Goal: Task Accomplishment & Management: Manage account settings

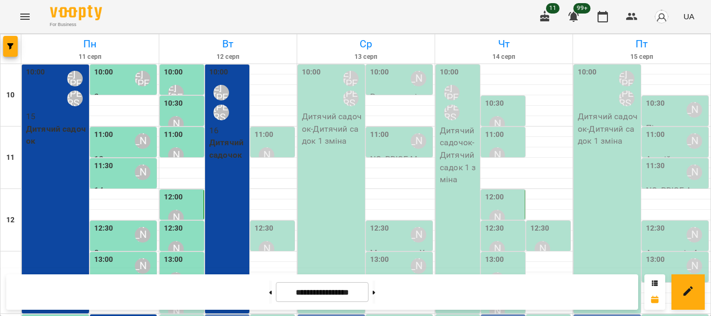
scroll to position [191, 0]
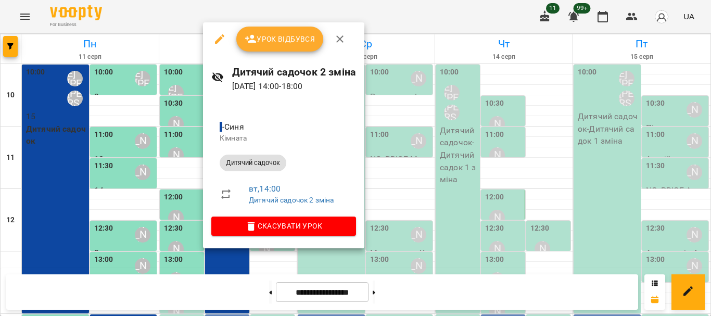
click at [182, 107] on div at bounding box center [355, 158] width 711 height 316
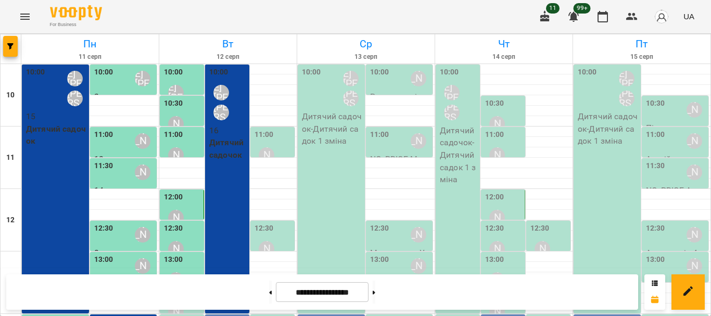
click at [185, 285] on div "13:30 [PERSON_NAME]" at bounding box center [183, 304] width 38 height 38
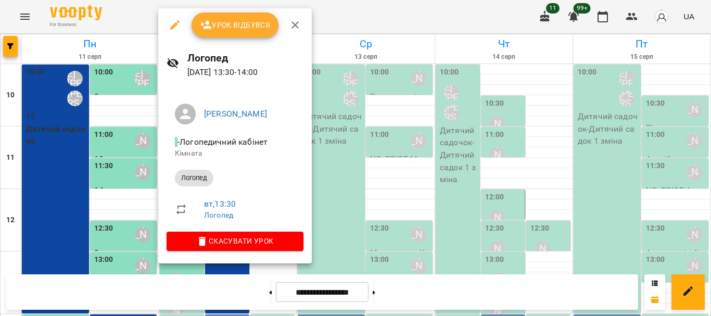
click at [252, 32] on button "Урок відбувся" at bounding box center [235, 24] width 87 height 25
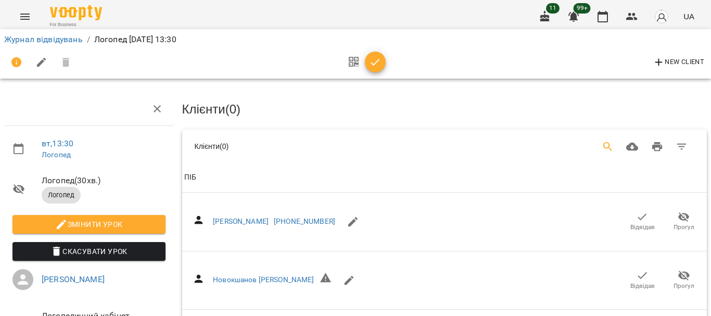
click at [604, 144] on icon "Search" at bounding box center [608, 146] width 9 height 9
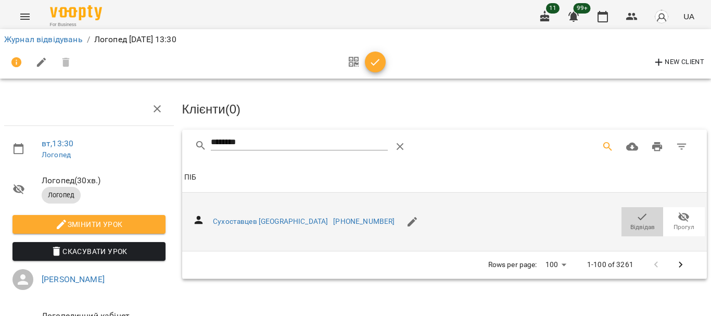
click at [636, 221] on icon "button" at bounding box center [642, 217] width 12 height 12
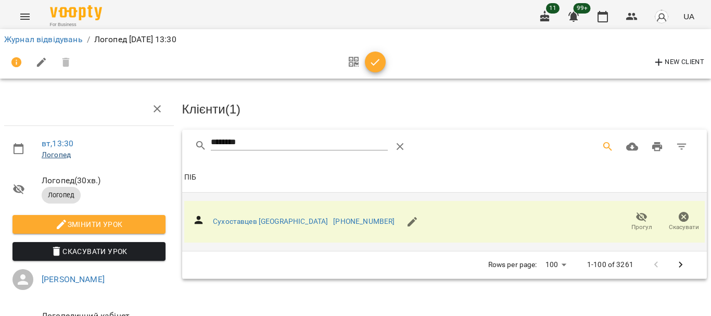
drag, startPoint x: 108, startPoint y: 150, endPoint x: 69, endPoint y: 150, distance: 39.6
click at [69, 150] on div "вт , 13:30 [PERSON_NAME] ( 30 хв. ) Логопед Змінити урок Скасувати Урок [PERSON…" at bounding box center [356, 222] width 720 height 360
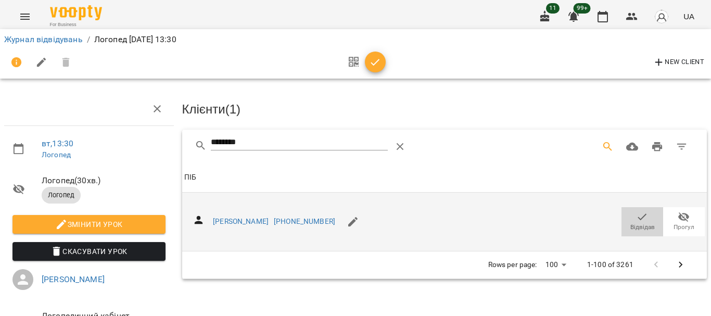
click at [628, 214] on span "Відвідав" at bounding box center [642, 221] width 29 height 21
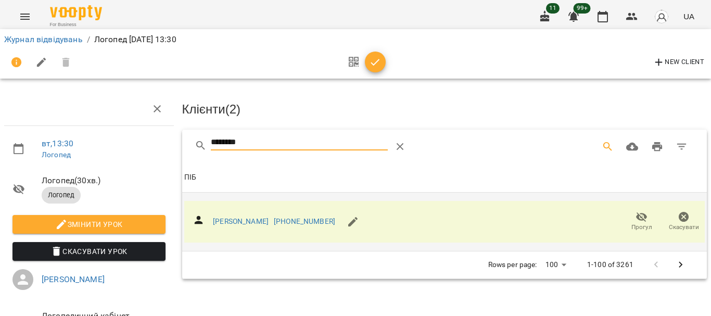
drag, startPoint x: 252, startPoint y: 140, endPoint x: 142, endPoint y: 142, distance: 109.9
click at [145, 142] on div "вт , 13:30 [PERSON_NAME] ( 30 хв. ) Логопед Змінити урок Скасувати Урок [PERSON…" at bounding box center [356, 222] width 720 height 360
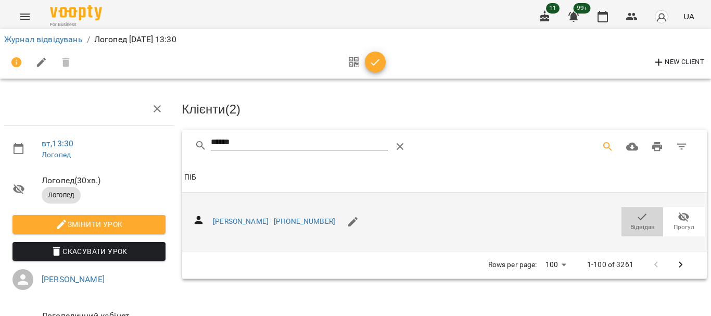
click at [642, 223] on span "Відвідав" at bounding box center [643, 227] width 24 height 9
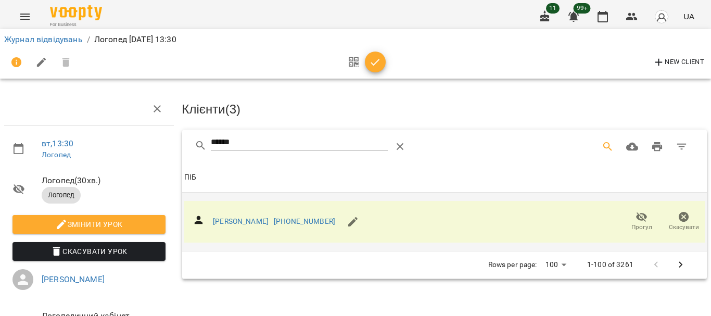
drag, startPoint x: 253, startPoint y: 139, endPoint x: 124, endPoint y: 147, distance: 128.9
click at [124, 147] on div "вт , 13:30 [PERSON_NAME] ( 30 хв. ) Логопед Змінити урок Скасувати Урок [PERSON…" at bounding box center [356, 222] width 720 height 360
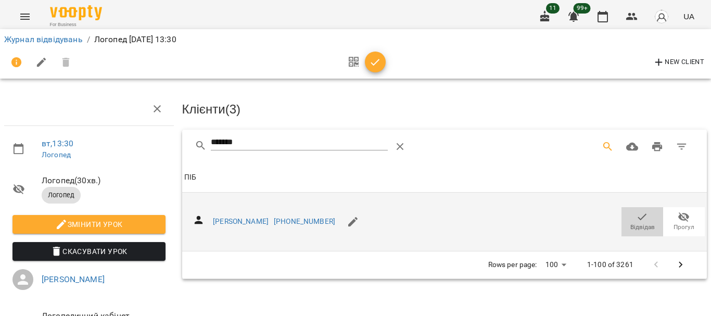
click at [636, 217] on icon "button" at bounding box center [642, 217] width 12 height 12
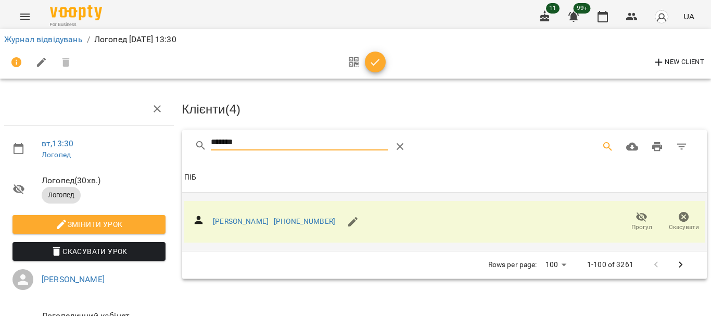
drag, startPoint x: 252, startPoint y: 142, endPoint x: 118, endPoint y: 145, distance: 134.4
click at [118, 145] on div "вт , 13:30 [PERSON_NAME] ( 30 хв. ) Логопед Змінити урок Скасувати Урок [PERSON…" at bounding box center [356, 222] width 720 height 360
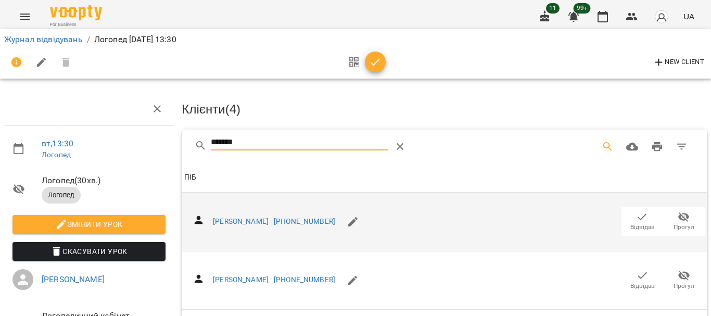
scroll to position [52, 0]
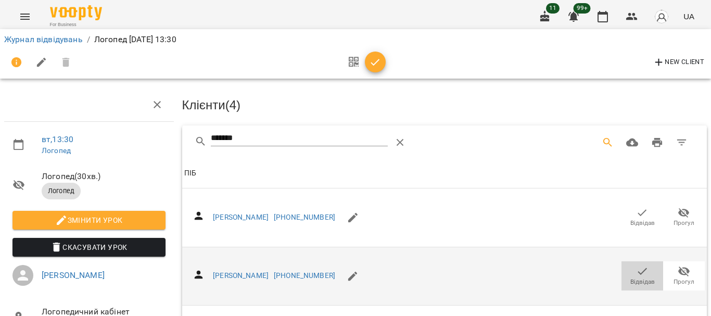
click at [636, 265] on icon "button" at bounding box center [642, 271] width 12 height 12
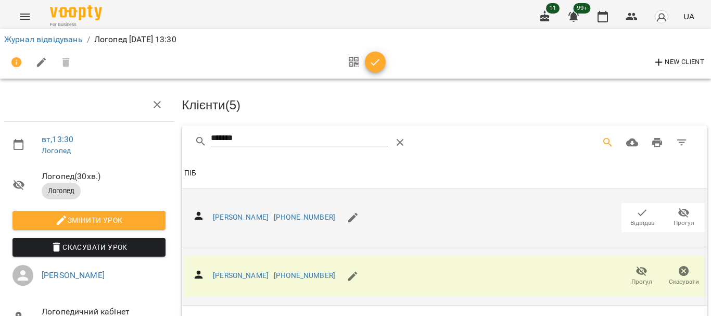
scroll to position [0, 0]
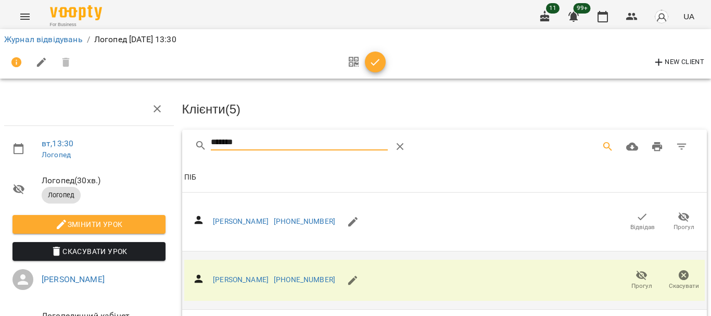
drag, startPoint x: 250, startPoint y: 143, endPoint x: 126, endPoint y: 149, distance: 125.1
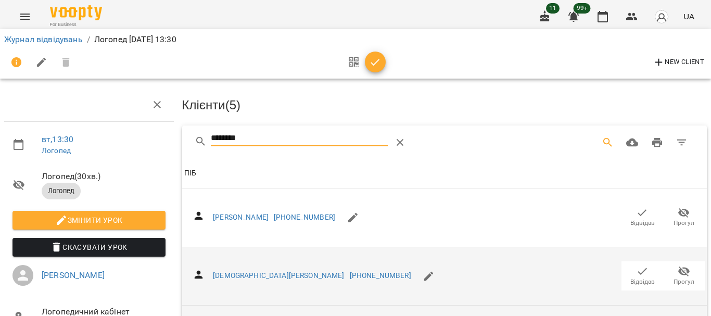
scroll to position [208, 0]
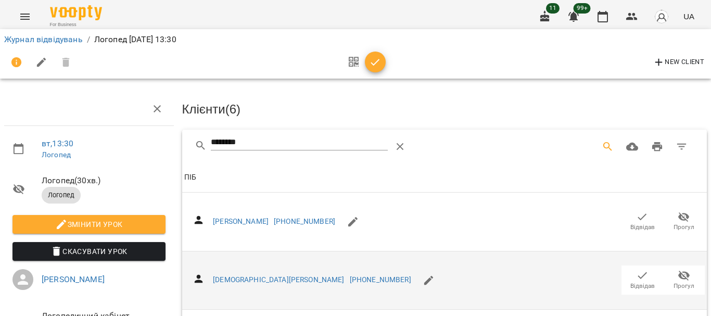
drag, startPoint x: 188, startPoint y: 143, endPoint x: 172, endPoint y: 143, distance: 16.1
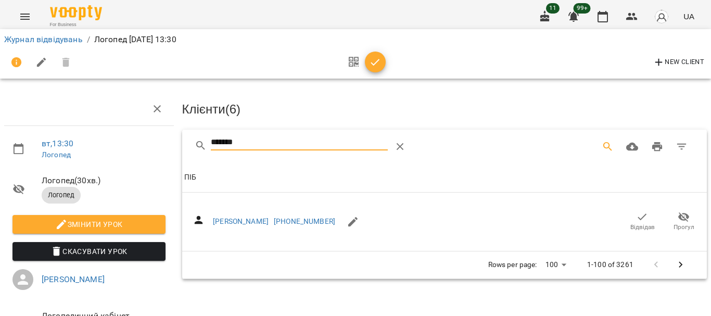
click at [638, 218] on icon "button" at bounding box center [642, 217] width 12 height 12
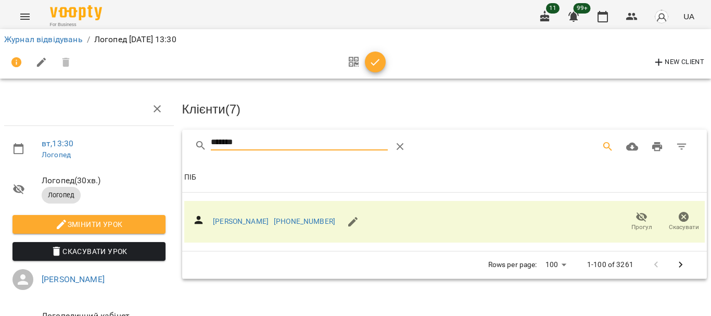
drag, startPoint x: 255, startPoint y: 143, endPoint x: 84, endPoint y: 146, distance: 170.8
click at [79, 146] on div "вт , 13:30 [PERSON_NAME] ( 30 хв. ) Логопед Змінити урок Скасувати Урок [PERSON…" at bounding box center [356, 222] width 720 height 360
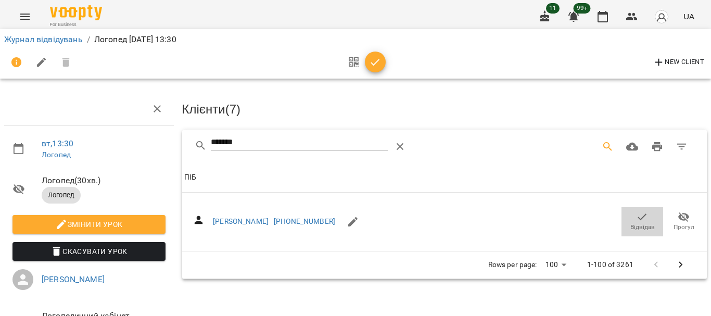
click at [636, 216] on icon "button" at bounding box center [642, 217] width 12 height 12
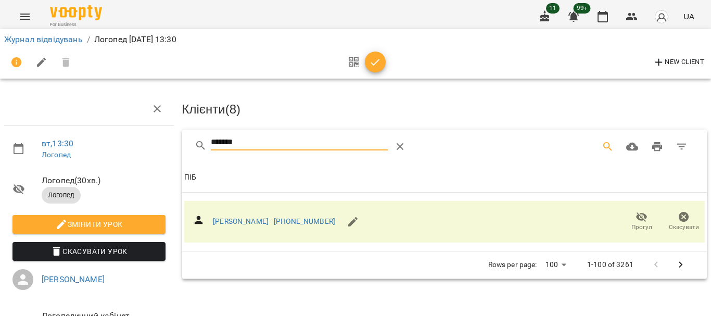
drag, startPoint x: 201, startPoint y: 145, endPoint x: 108, endPoint y: 145, distance: 92.7
click at [108, 145] on div "вт , 13:30 [PERSON_NAME] ( 30 хв. ) Логопед Змінити урок Скасувати Урок [PERSON…" at bounding box center [356, 222] width 720 height 360
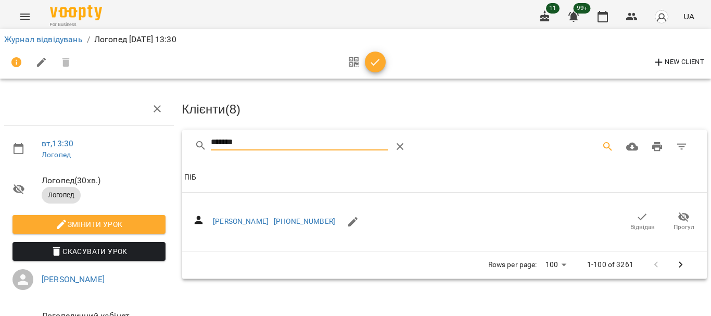
click at [638, 214] on icon "button" at bounding box center [642, 217] width 9 height 7
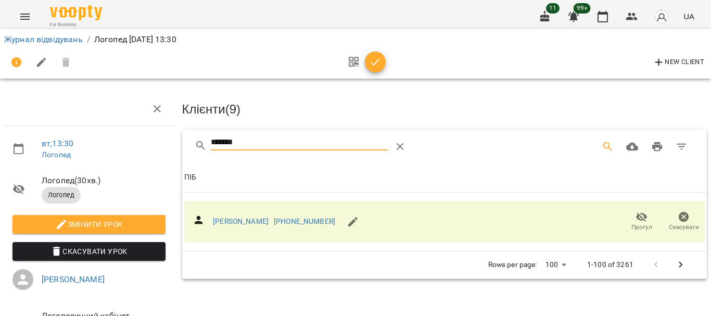
drag, startPoint x: 257, startPoint y: 144, endPoint x: 173, endPoint y: 144, distance: 83.8
click at [174, 144] on div "вт , 13:30 [PERSON_NAME] ( 30 хв. ) Логопед Змінити урок Скасувати Урок [PERSON…" at bounding box center [356, 222] width 720 height 360
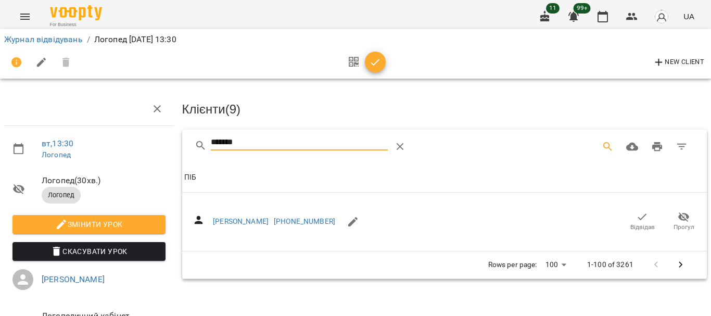
click at [636, 220] on icon "button" at bounding box center [642, 217] width 12 height 12
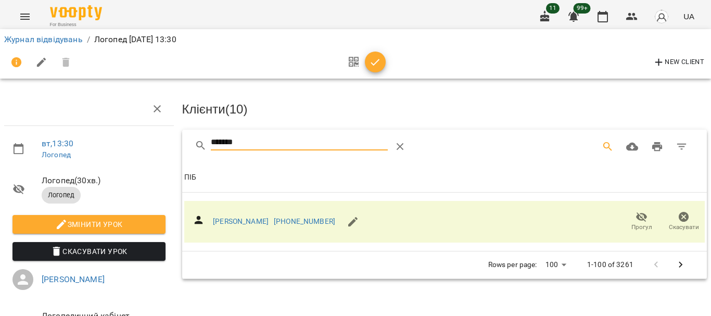
drag, startPoint x: 264, startPoint y: 141, endPoint x: 136, endPoint y: 143, distance: 127.6
click at [136, 143] on div "вт , 13:30 [PERSON_NAME] ( 30 хв. ) Логопед Змінити урок Скасувати Урок [PERSON…" at bounding box center [356, 222] width 720 height 360
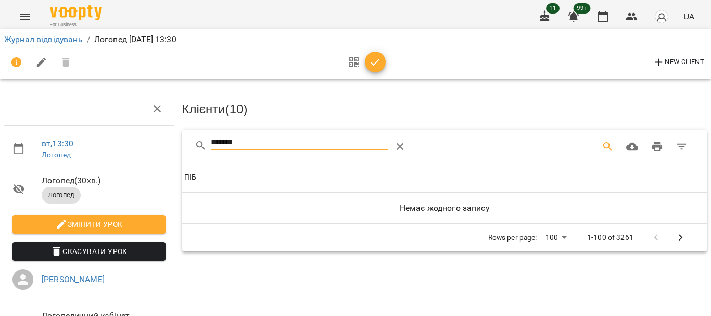
click at [219, 139] on input "*******" at bounding box center [299, 142] width 177 height 17
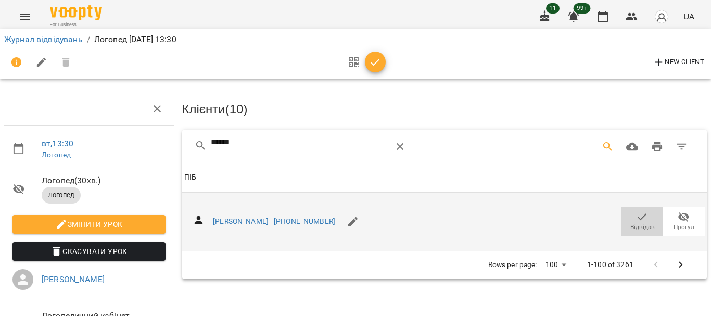
click at [636, 221] on icon "button" at bounding box center [642, 217] width 12 height 12
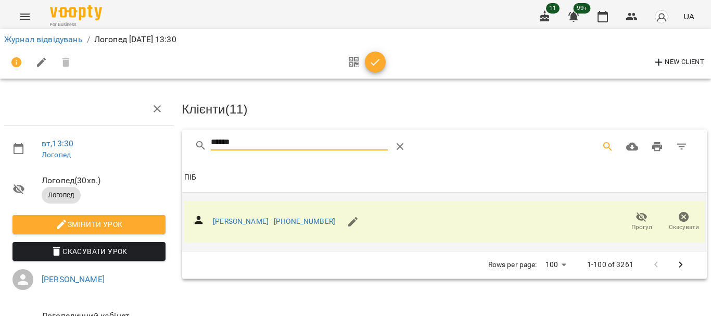
drag, startPoint x: 255, startPoint y: 145, endPoint x: 139, endPoint y: 145, distance: 116.6
click at [139, 146] on div "вт , 13:30 [PERSON_NAME] ( 30 хв. ) Логопед Змінити урок Скасувати Урок [PERSON…" at bounding box center [356, 222] width 720 height 360
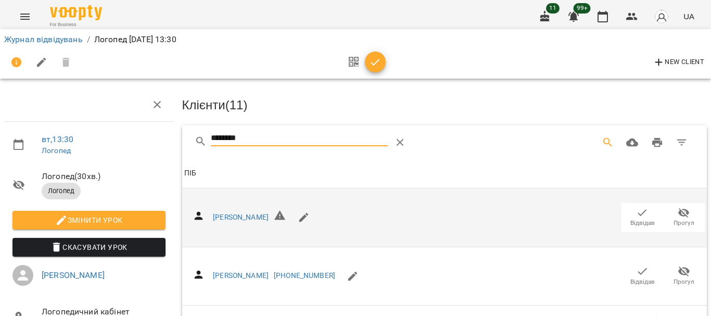
scroll to position [102, 0]
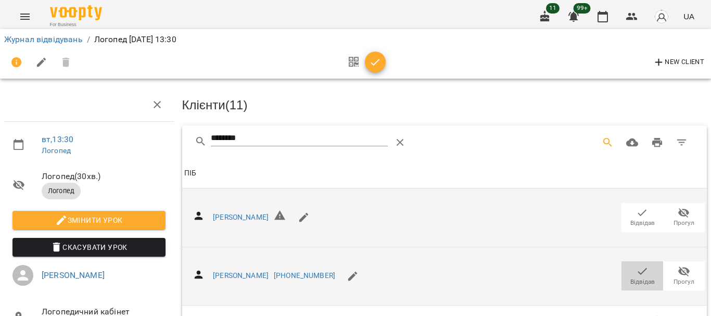
click at [636, 265] on icon "button" at bounding box center [642, 271] width 12 height 12
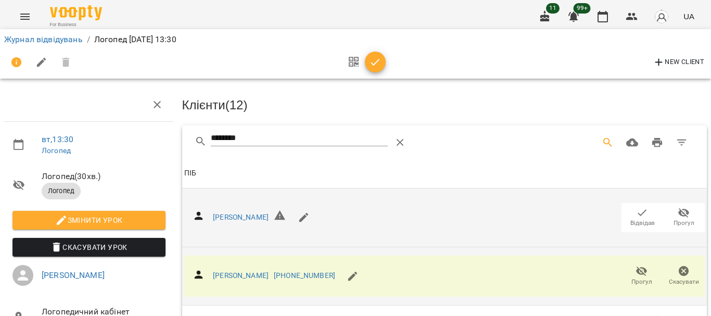
scroll to position [0, 0]
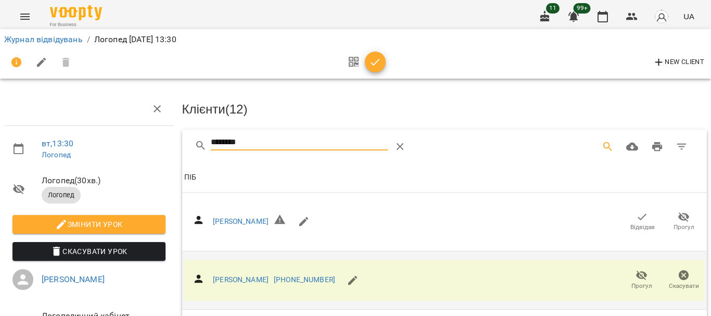
drag, startPoint x: 256, startPoint y: 140, endPoint x: 66, endPoint y: 137, distance: 190.1
click at [60, 140] on div "вт , 13:30 [PERSON_NAME] ( 30 хв. ) Логопед Змінити урок Скасувати Урок [PERSON…" at bounding box center [356, 222] width 720 height 360
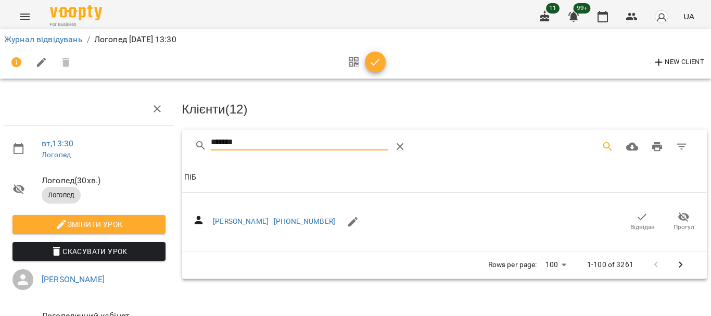
click at [638, 216] on icon "button" at bounding box center [642, 217] width 9 height 7
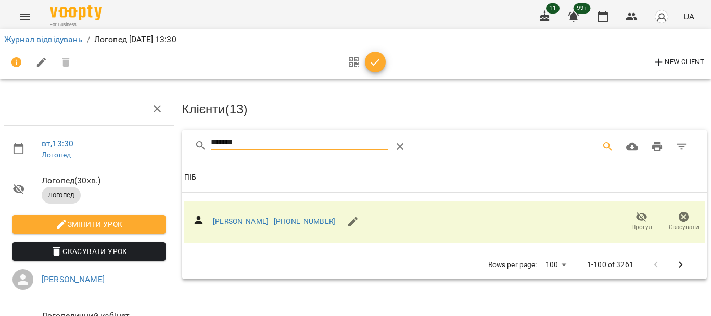
drag, startPoint x: 257, startPoint y: 146, endPoint x: 167, endPoint y: 144, distance: 90.1
click at [167, 144] on div "вт , 13:30 [PERSON_NAME] ( 30 хв. ) Логопед Змінити урок Скасувати Урок [PERSON…" at bounding box center [356, 222] width 720 height 360
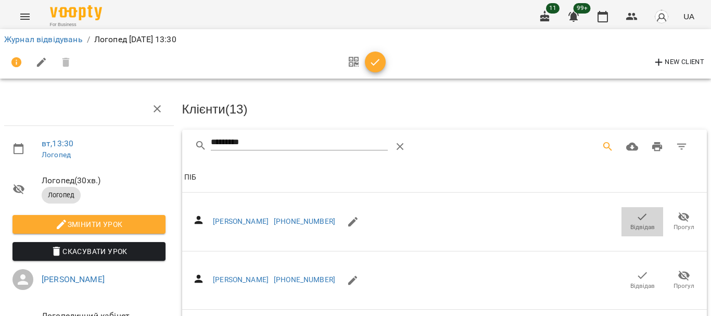
click at [636, 219] on icon "button" at bounding box center [642, 217] width 12 height 12
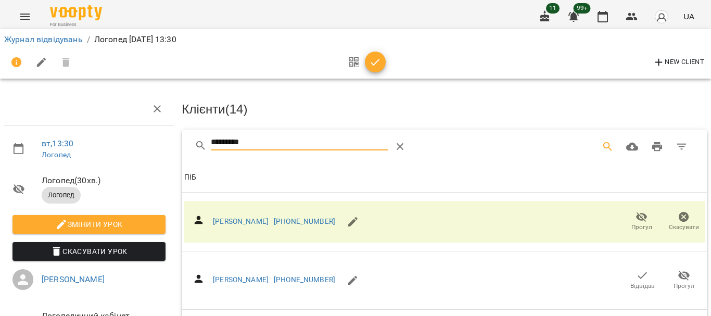
drag, startPoint x: 274, startPoint y: 138, endPoint x: 123, endPoint y: 131, distance: 151.2
click at [120, 135] on div "вт , 13:30 [PERSON_NAME] ( 30 хв. ) Логопед Змінити урок Скасувати Урок [PERSON…" at bounding box center [356, 252] width 720 height 421
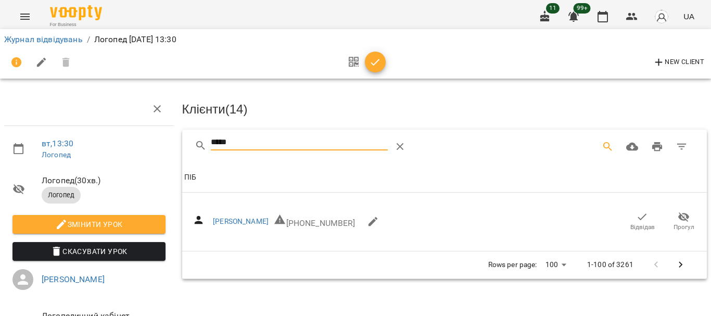
click at [636, 217] on icon "button" at bounding box center [642, 217] width 12 height 12
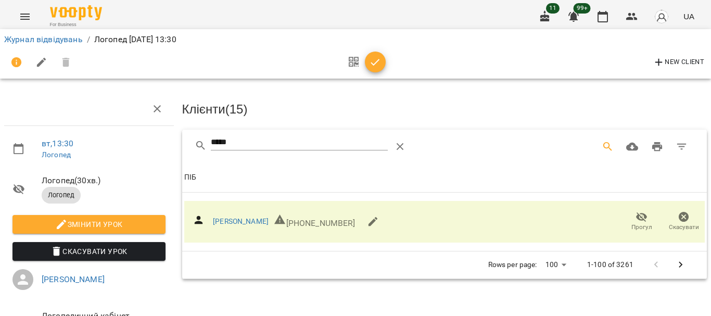
drag, startPoint x: 97, startPoint y: 137, endPoint x: 83, endPoint y: 136, distance: 13.6
click at [87, 136] on div "вт , 13:30 [PERSON_NAME] ( 30 хв. ) Логопед Змінити урок Скасувати Урок [PERSON…" at bounding box center [356, 222] width 720 height 360
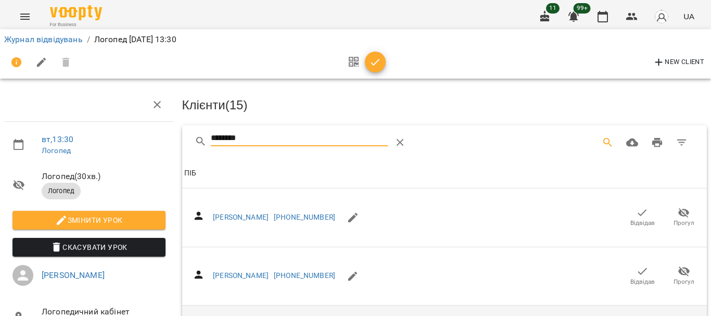
scroll to position [156, 0]
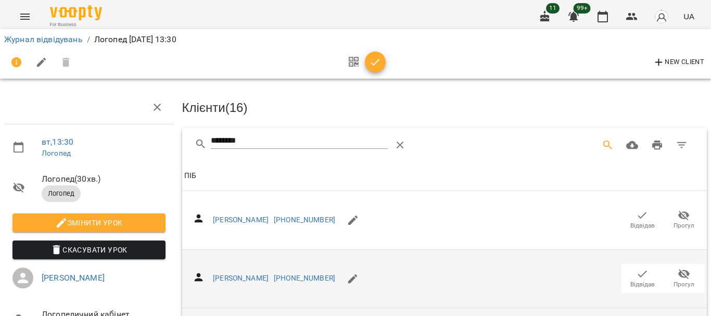
scroll to position [0, 0]
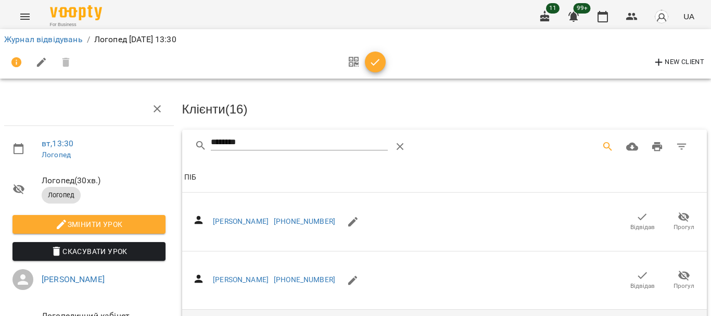
drag, startPoint x: 112, startPoint y: 147, endPoint x: 80, endPoint y: 142, distance: 32.7
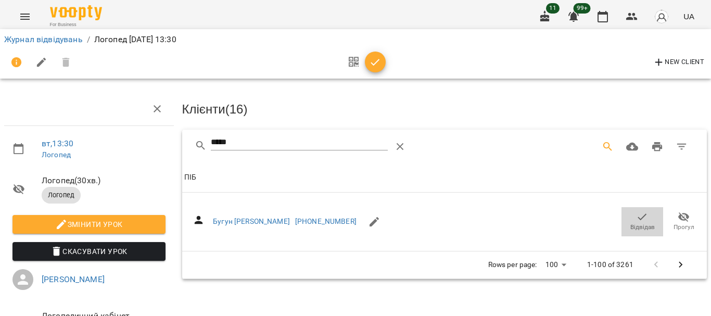
click at [628, 219] on span "Відвідав" at bounding box center [642, 221] width 29 height 21
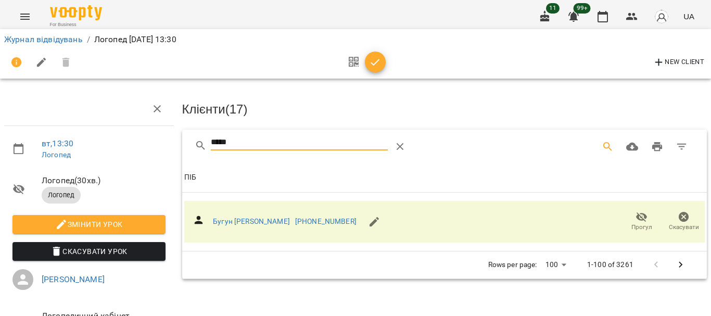
drag, startPoint x: 242, startPoint y: 137, endPoint x: 152, endPoint y: 139, distance: 90.6
click at [152, 139] on div "вт , 13:30 [PERSON_NAME] ( 30 хв. ) Логопед Змінити урок Скасувати Урок [PERSON…" at bounding box center [356, 222] width 720 height 360
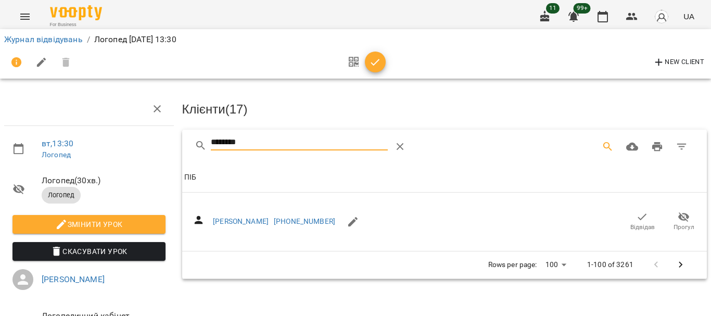
type input "********"
click at [636, 214] on icon "button" at bounding box center [642, 217] width 12 height 12
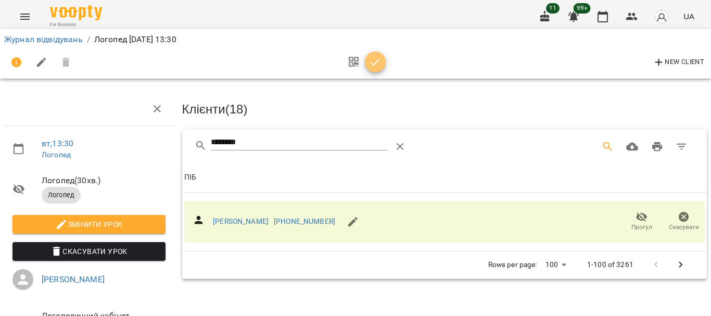
click at [376, 67] on icon "button" at bounding box center [375, 62] width 12 height 12
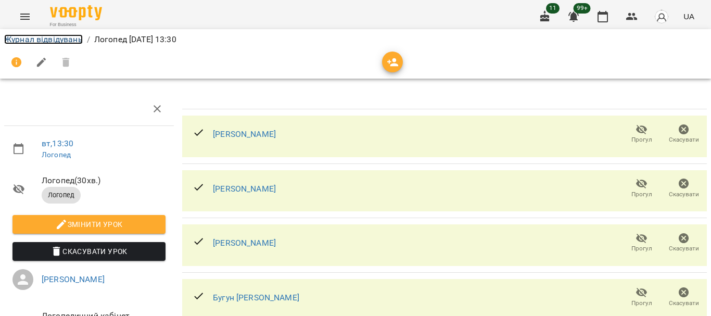
click at [42, 41] on link "Журнал відвідувань" at bounding box center [43, 39] width 79 height 10
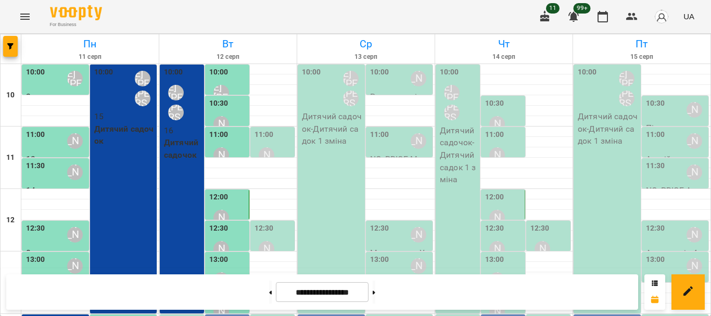
scroll to position [208, 0]
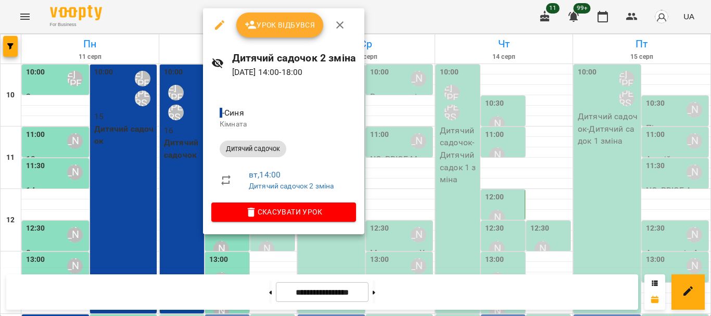
click at [344, 28] on icon "button" at bounding box center [340, 25] width 12 height 12
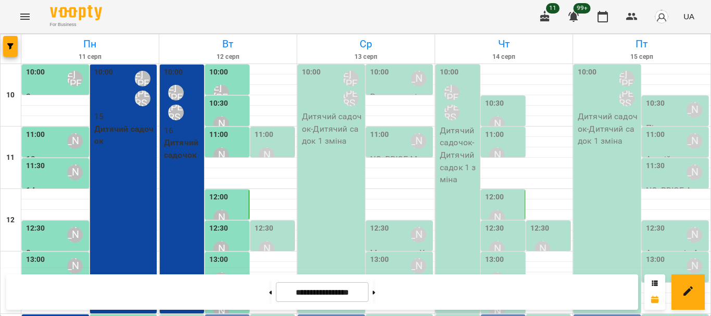
scroll to position [156, 0]
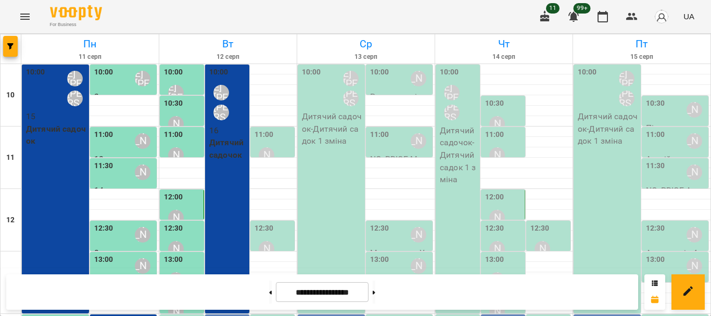
scroll to position [208, 0]
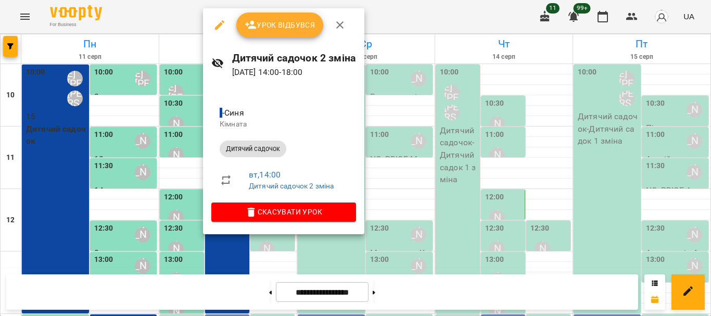
click at [277, 29] on span "Урок відбувся" at bounding box center [280, 25] width 71 height 12
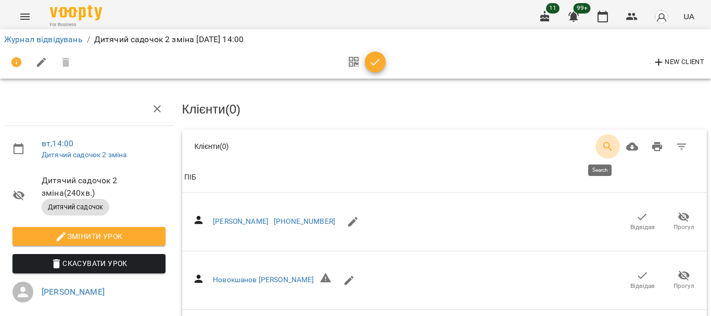
click at [602, 141] on icon "Search" at bounding box center [608, 147] width 12 height 12
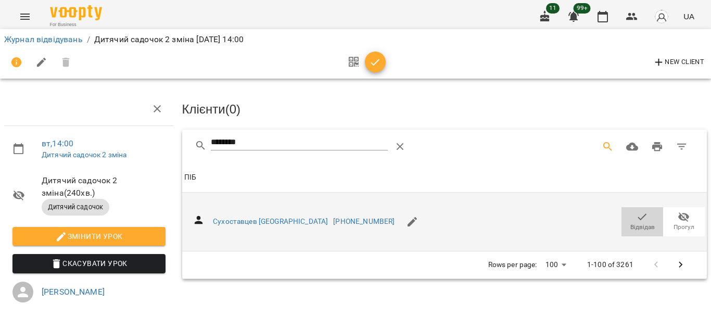
click at [636, 219] on icon "button" at bounding box center [642, 217] width 12 height 12
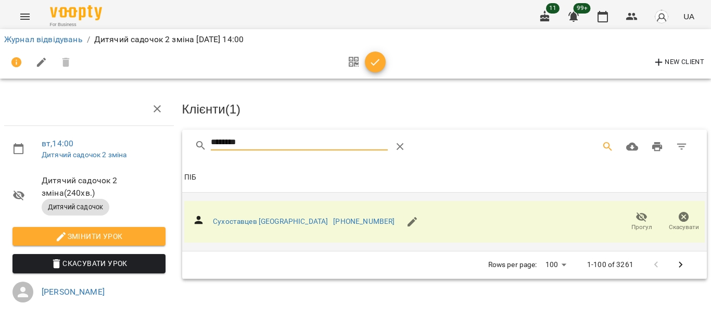
drag, startPoint x: 258, startPoint y: 144, endPoint x: 162, endPoint y: 147, distance: 95.9
click at [168, 147] on div "вт , 14:00 Дитячий садочок 2 зміна Дитячий садочок 2 зміна ( 240 хв. ) Дитячий …" at bounding box center [356, 228] width 720 height 372
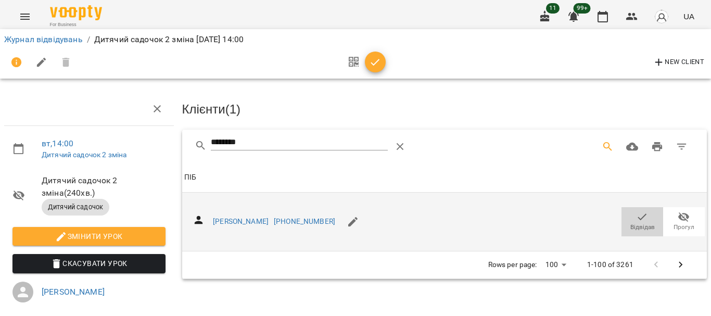
click at [628, 219] on span "Відвідав" at bounding box center [642, 221] width 29 height 21
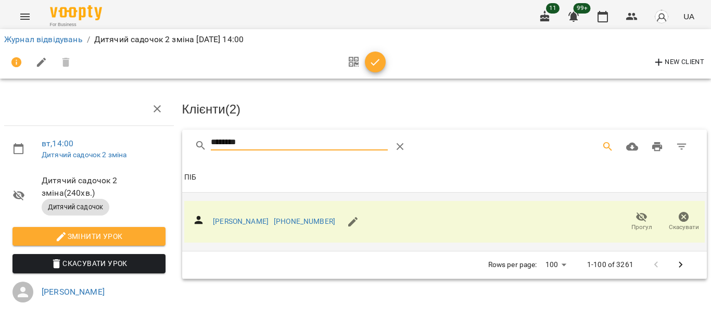
drag, startPoint x: 250, startPoint y: 142, endPoint x: 109, endPoint y: 147, distance: 141.2
click at [109, 147] on div "вт , 14:00 Дитячий садочок 2 зміна Дитячий садочок 2 зміна ( 240 хв. ) Дитячий …" at bounding box center [356, 228] width 720 height 372
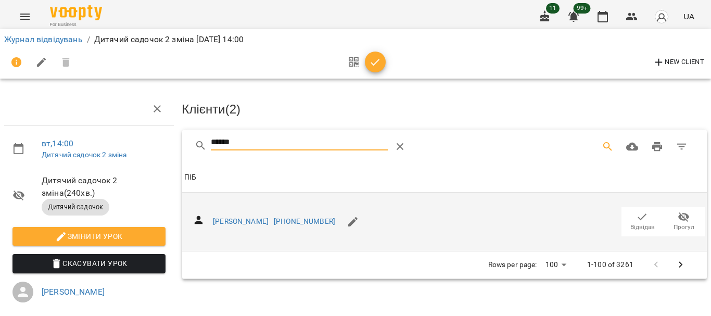
click at [636, 218] on icon "button" at bounding box center [642, 217] width 12 height 12
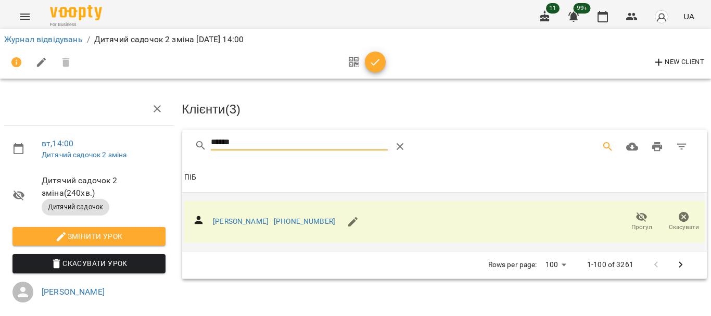
drag, startPoint x: 268, startPoint y: 139, endPoint x: 171, endPoint y: 144, distance: 96.5
click at [171, 144] on div "вт , 14:00 Дитячий садочок 2 зміна Дитячий садочок 2 зміна ( 240 хв. ) Дитячий …" at bounding box center [356, 228] width 720 height 372
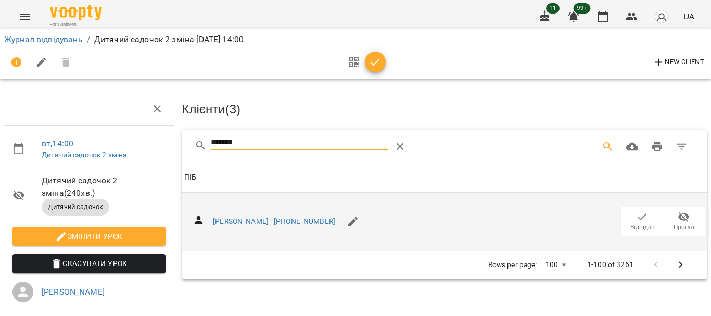
click at [636, 217] on icon "button" at bounding box center [642, 217] width 12 height 12
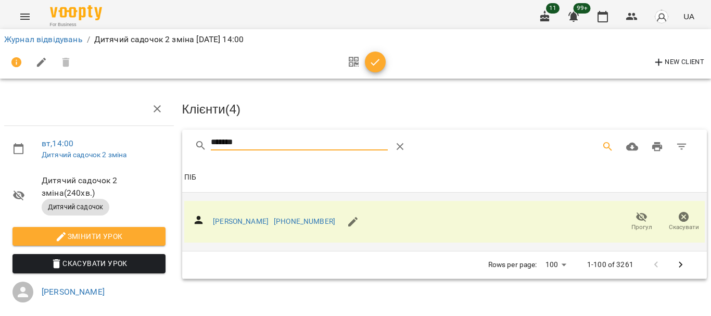
drag, startPoint x: 222, startPoint y: 146, endPoint x: 165, endPoint y: 146, distance: 57.3
click at [165, 146] on div "вт , 14:00 Дитячий садочок 2 зміна Дитячий садочок 2 зміна ( 240 хв. ) Дитячий …" at bounding box center [356, 228] width 720 height 372
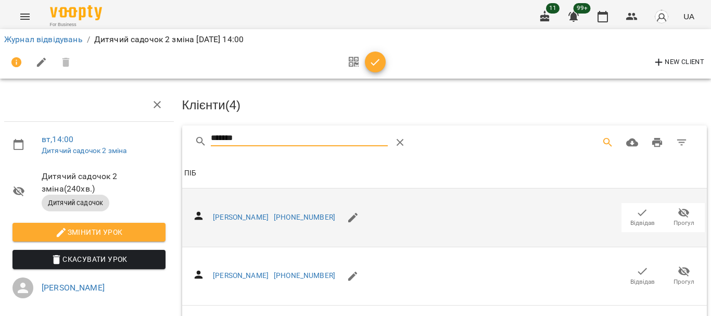
scroll to position [104, 0]
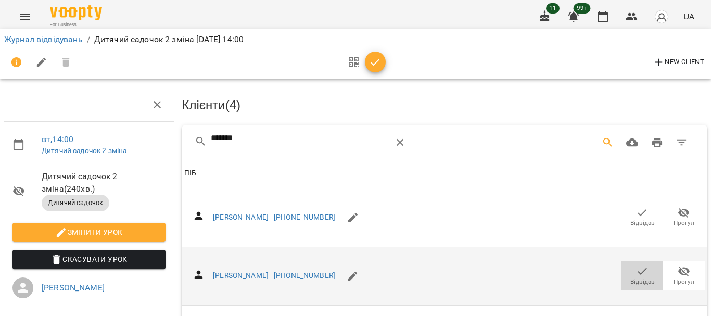
click at [631, 278] on span "Відвідав" at bounding box center [643, 282] width 24 height 9
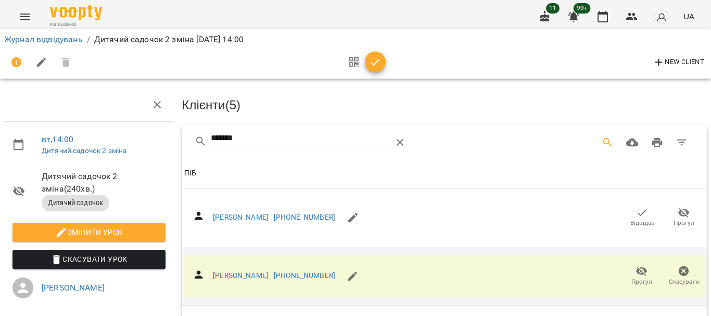
scroll to position [0, 0]
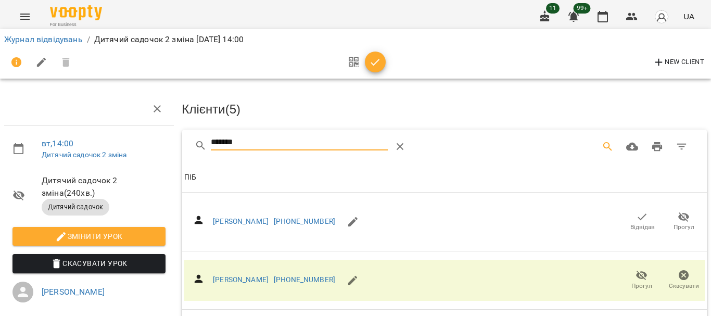
drag, startPoint x: 255, startPoint y: 141, endPoint x: 129, endPoint y: 141, distance: 126.0
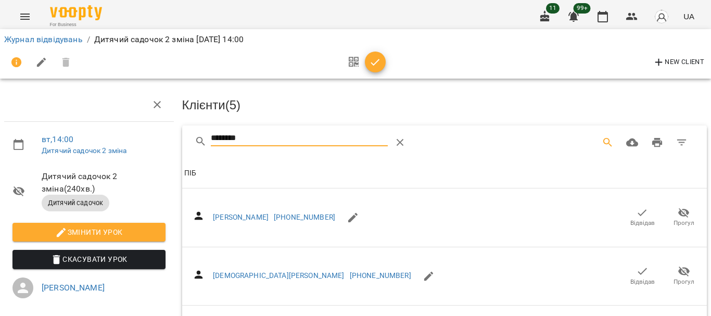
scroll to position [208, 0]
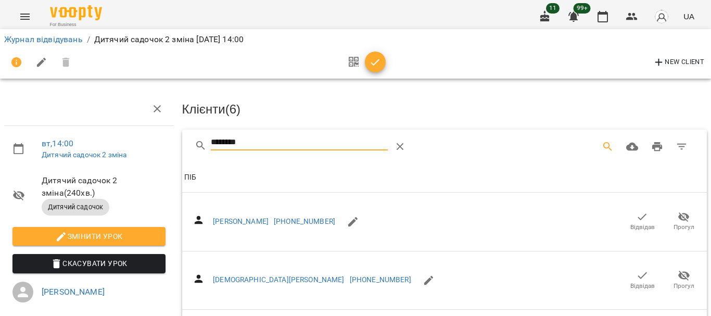
drag, startPoint x: 261, startPoint y: 135, endPoint x: 156, endPoint y: 136, distance: 105.7
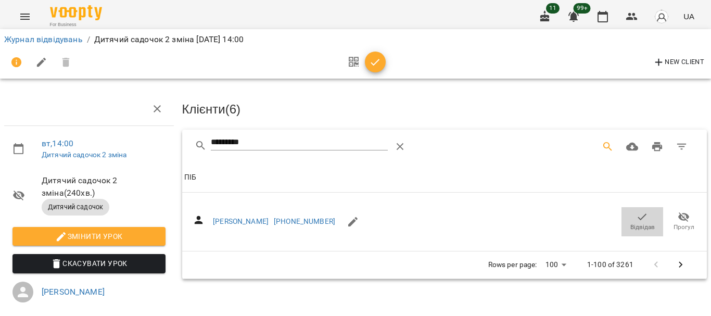
click at [638, 221] on icon "button" at bounding box center [642, 217] width 12 height 12
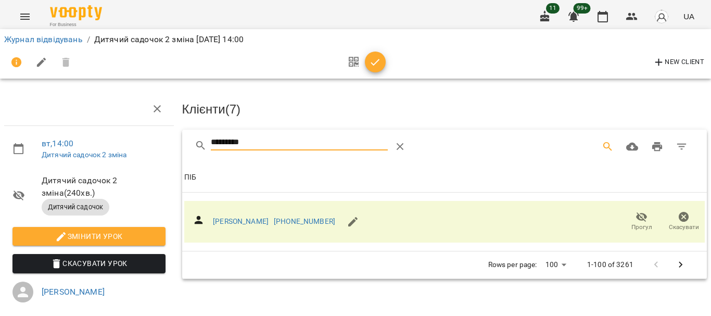
drag, startPoint x: 281, startPoint y: 145, endPoint x: 140, endPoint y: 148, distance: 141.7
click at [141, 148] on div "вт , 14:00 Дитячий садочок 2 зміна Дитячий садочок 2 зміна ( 240 хв. ) Дитячий …" at bounding box center [356, 228] width 720 height 372
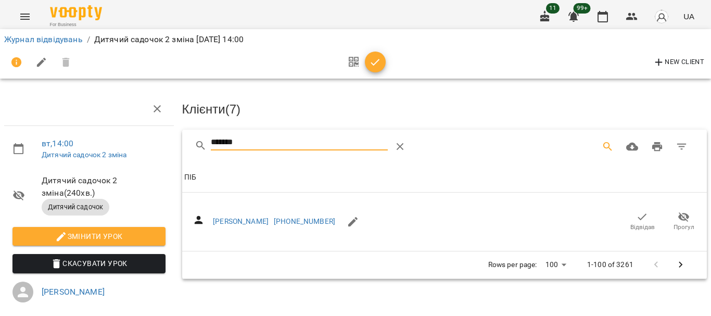
click at [636, 219] on icon "button" at bounding box center [642, 217] width 12 height 12
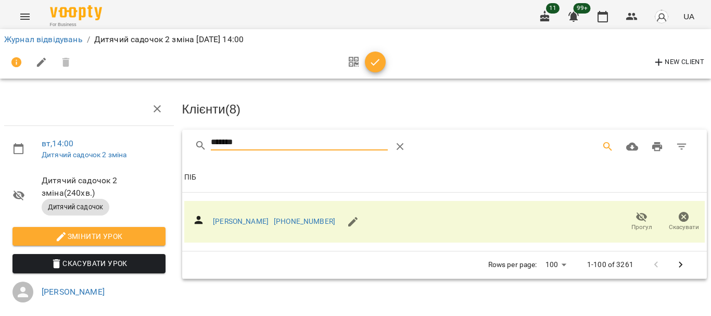
drag, startPoint x: 297, startPoint y: 139, endPoint x: 144, endPoint y: 141, distance: 153.6
click at [144, 141] on div "вт , 14:00 Дитячий садочок 2 зміна Дитячий садочок 2 зміна ( 240 хв. ) Дитячий …" at bounding box center [356, 228] width 720 height 372
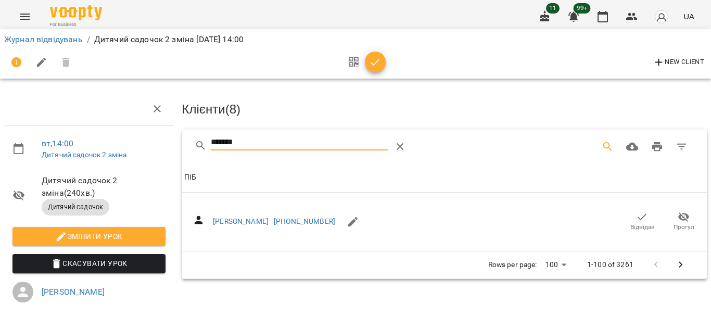
click at [636, 218] on icon "button" at bounding box center [642, 217] width 12 height 12
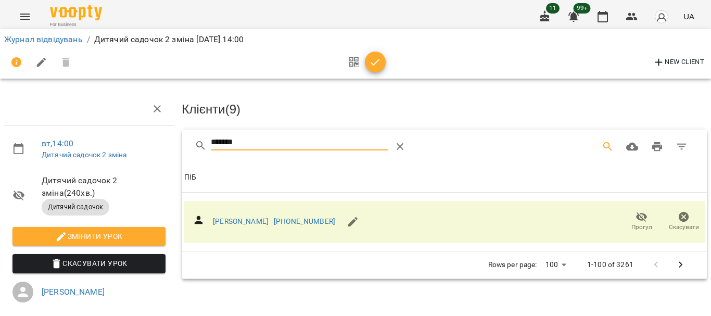
drag, startPoint x: 244, startPoint y: 139, endPoint x: 129, endPoint y: 140, distance: 115.6
click at [129, 141] on div "вт , 14:00 Дитячий садочок 2 зміна Дитячий садочок 2 зміна ( 240 хв. ) Дитячий …" at bounding box center [356, 228] width 720 height 372
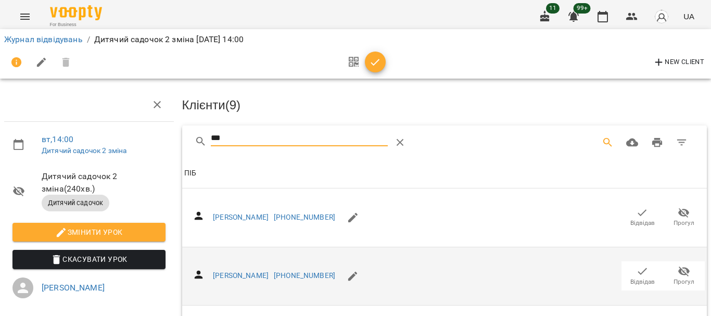
scroll to position [365, 0]
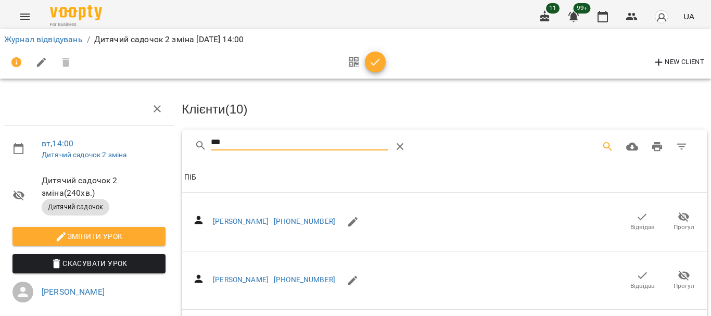
drag, startPoint x: 234, startPoint y: 143, endPoint x: 166, endPoint y: 140, distance: 67.8
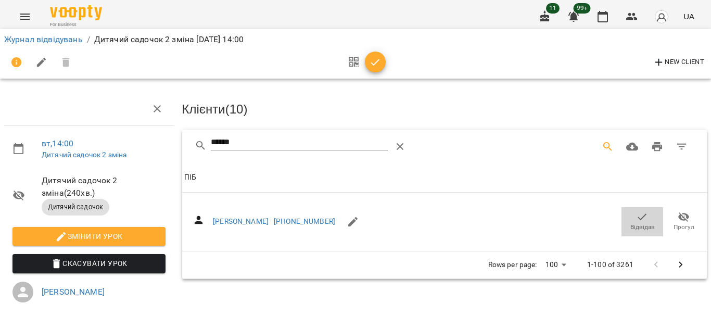
click at [638, 211] on icon "button" at bounding box center [642, 217] width 12 height 12
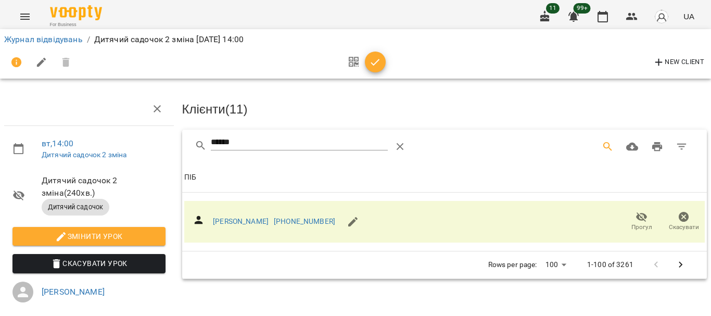
click at [268, 154] on div "******" at bounding box center [299, 146] width 177 height 25
drag, startPoint x: 269, startPoint y: 146, endPoint x: 187, endPoint y: 149, distance: 81.3
click at [186, 148] on div "******" at bounding box center [444, 146] width 525 height 33
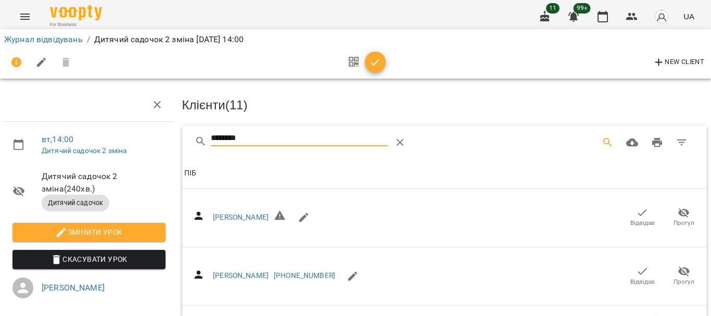
scroll to position [104, 0]
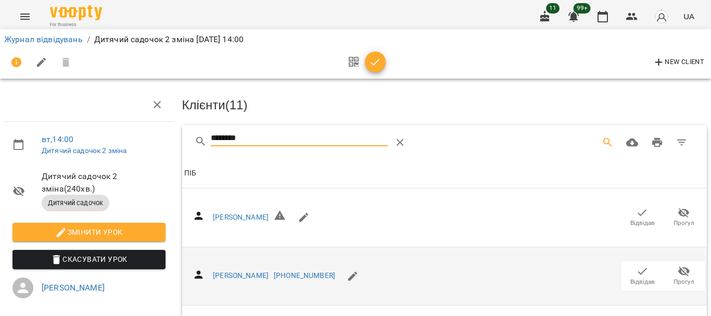
click at [628, 265] on span "Відвідав" at bounding box center [642, 275] width 29 height 21
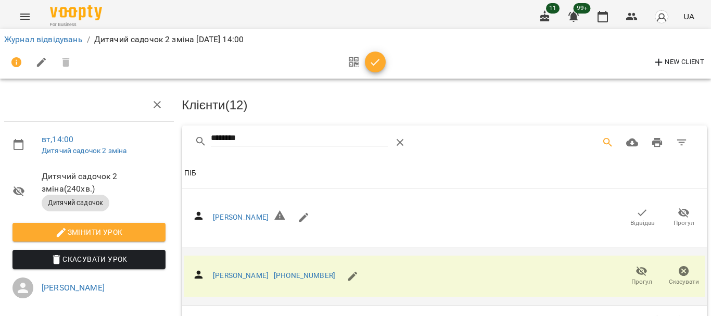
scroll to position [0, 0]
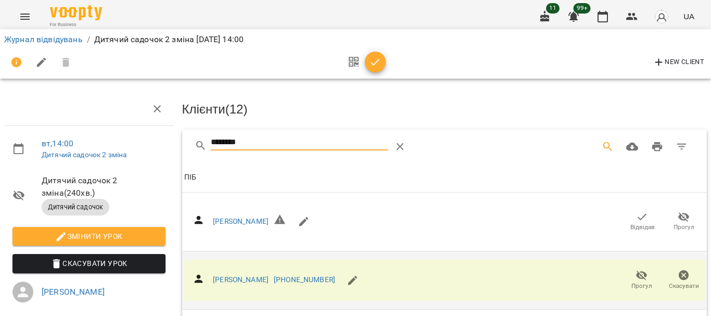
drag, startPoint x: 103, startPoint y: 132, endPoint x: 95, endPoint y: 132, distance: 7.3
click at [99, 132] on div "вт , 14:00 Дитячий садочок 2 зміна Дитячий садочок 2 зміна ( 240 хв. ) Дитячий …" at bounding box center [356, 228] width 720 height 372
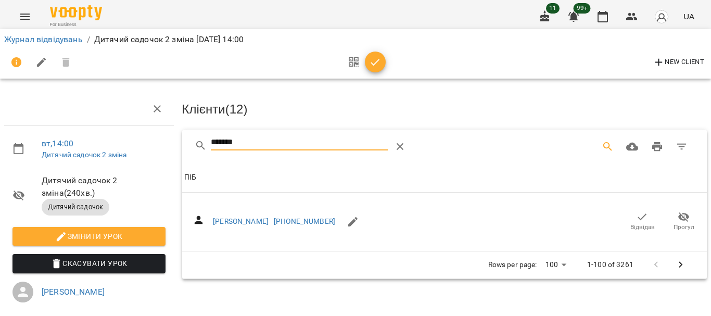
click at [628, 220] on span "Відвідав" at bounding box center [642, 221] width 29 height 21
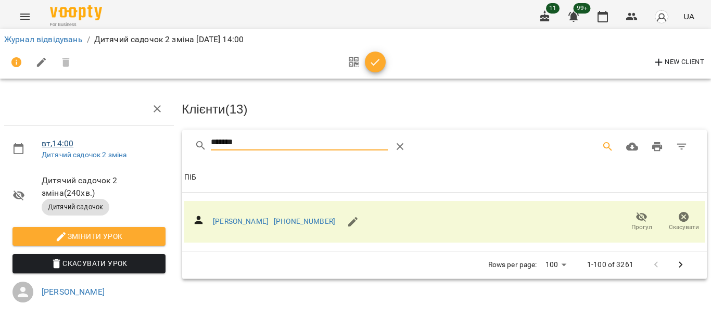
drag, startPoint x: 249, startPoint y: 142, endPoint x: 45, endPoint y: 141, distance: 204.7
click at [45, 141] on div "вт , 14:00 Дитячий садочок 2 зміна Дитячий садочок 2 зміна ( 240 хв. ) Дитячий …" at bounding box center [356, 228] width 720 height 372
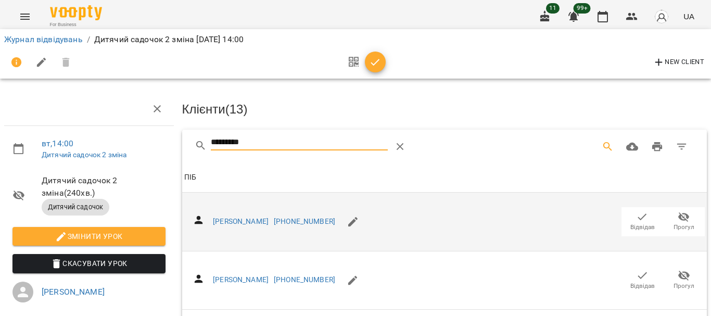
scroll to position [52, 0]
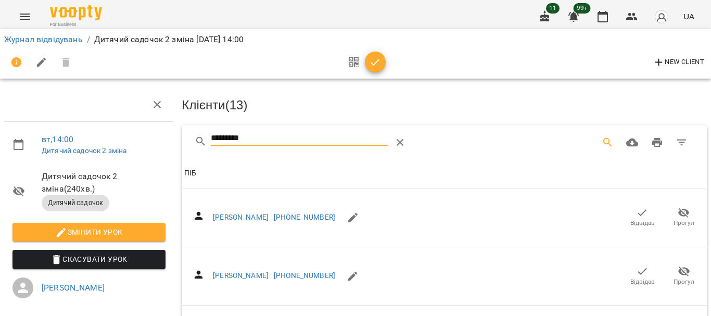
click at [642, 219] on span "Відвідав" at bounding box center [643, 223] width 24 height 9
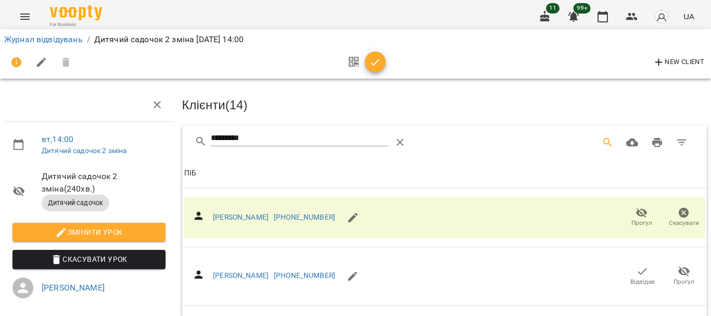
scroll to position [49, 0]
click at [286, 130] on input "*********" at bounding box center [299, 138] width 177 height 17
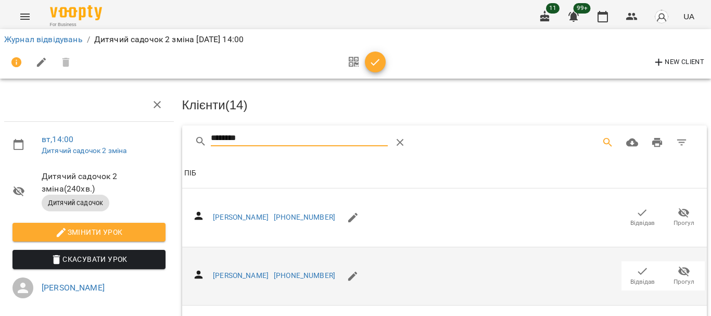
scroll to position [153, 0]
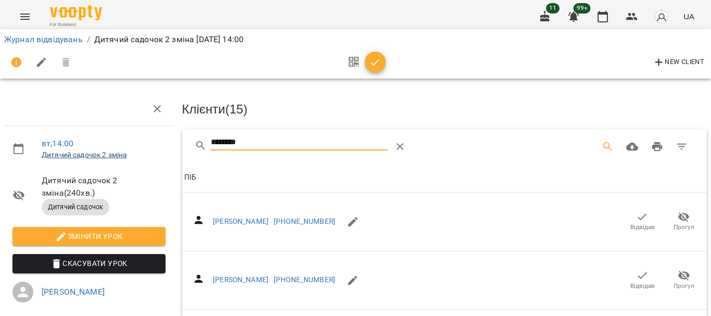
drag, startPoint x: 271, startPoint y: 144, endPoint x: 104, endPoint y: 157, distance: 168.2
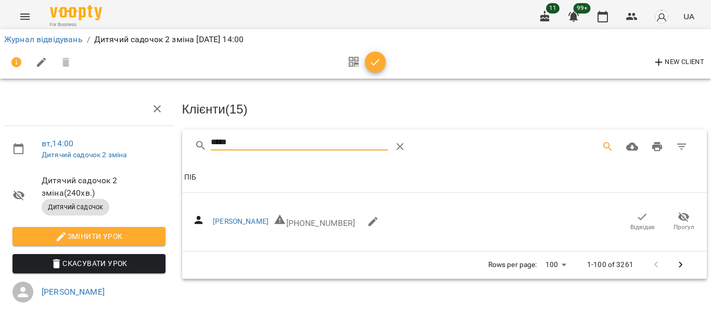
click at [639, 223] on span "Відвідав" at bounding box center [643, 227] width 24 height 9
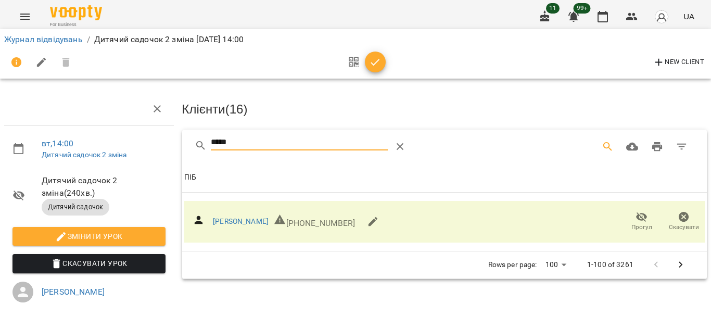
drag, startPoint x: 248, startPoint y: 138, endPoint x: 119, endPoint y: 136, distance: 128.6
click at [129, 140] on div "вт , 14:00 Дитячий садочок 2 зміна Дитячий садочок 2 зміна ( 240 хв. ) Дитячий …" at bounding box center [356, 228] width 720 height 372
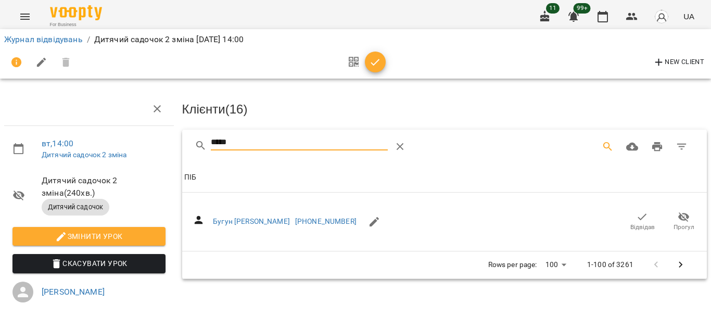
click at [638, 215] on icon "button" at bounding box center [642, 217] width 9 height 7
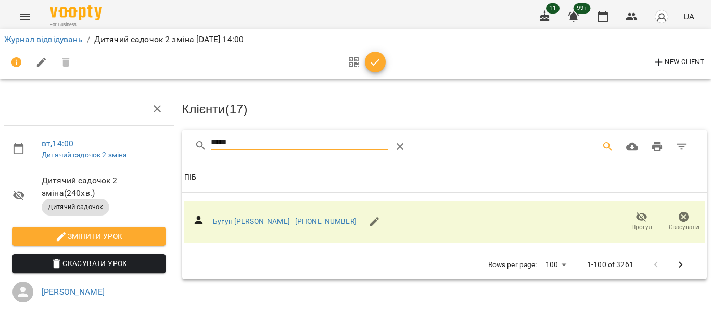
drag, startPoint x: 259, startPoint y: 142, endPoint x: 131, endPoint y: 144, distance: 128.6
click at [134, 144] on div "вт , 14:00 Дитячий садочок 2 зміна Дитячий садочок 2 зміна ( 240 хв. ) Дитячий …" at bounding box center [356, 228] width 720 height 372
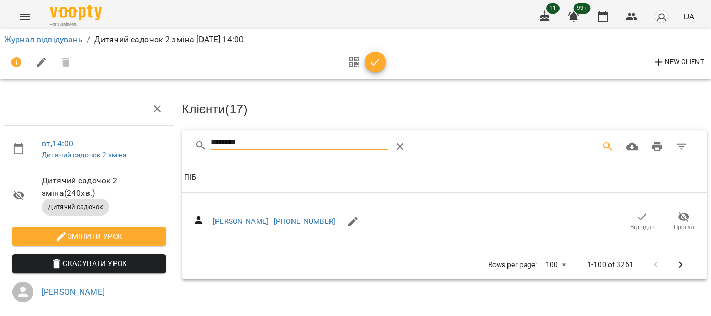
type input "********"
click at [636, 211] on icon "button" at bounding box center [642, 217] width 12 height 12
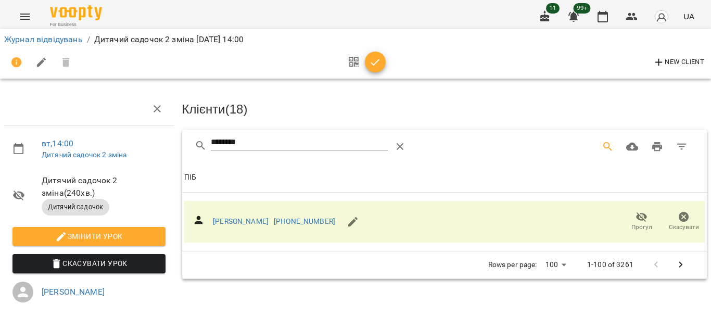
click at [374, 62] on icon "button" at bounding box center [375, 62] width 12 height 12
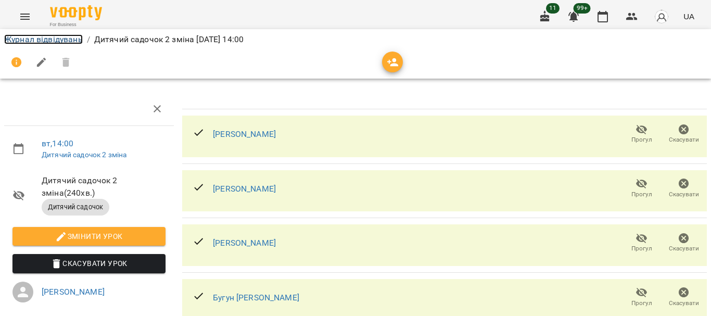
click at [42, 41] on link "Журнал відвідувань" at bounding box center [43, 39] width 79 height 10
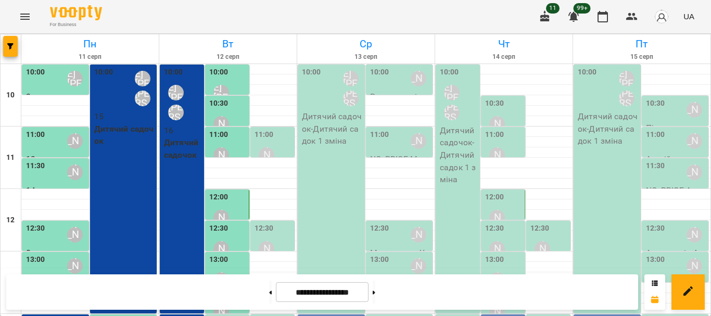
scroll to position [208, 0]
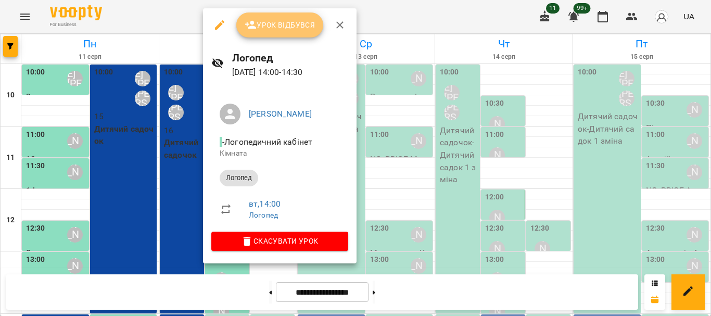
click at [281, 31] on span "Урок відбувся" at bounding box center [280, 25] width 71 height 12
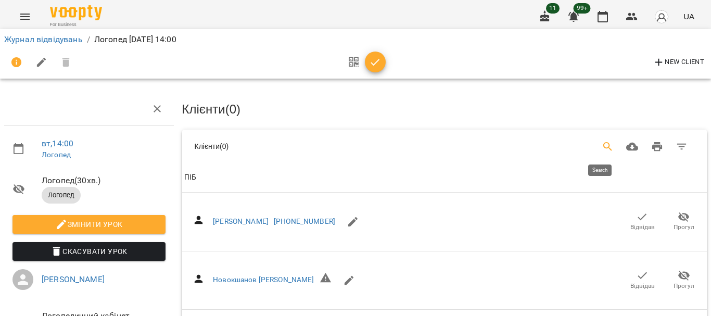
click at [604, 141] on icon "Search" at bounding box center [608, 147] width 12 height 12
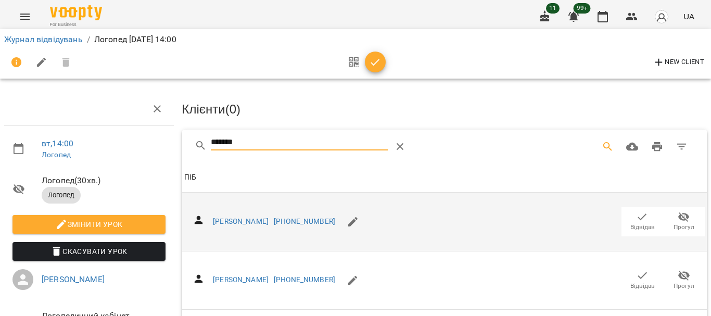
scroll to position [52, 0]
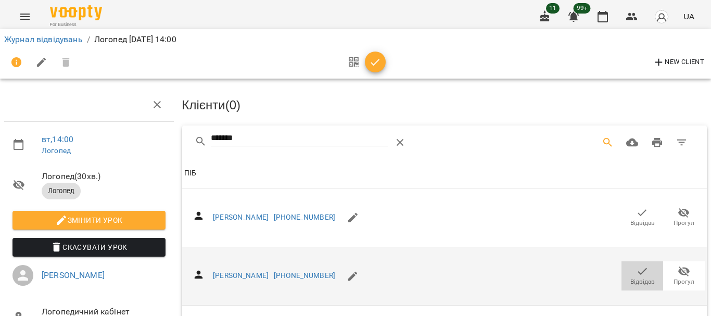
click at [638, 268] on icon "button" at bounding box center [642, 271] width 9 height 7
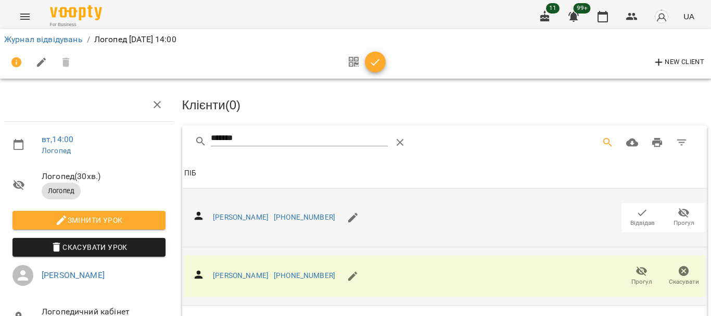
scroll to position [0, 0]
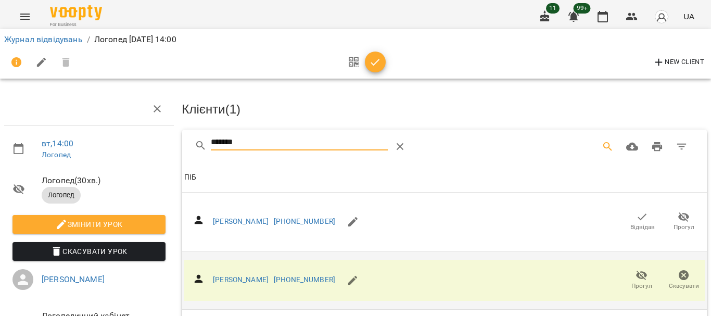
drag, startPoint x: 248, startPoint y: 142, endPoint x: 140, endPoint y: 140, distance: 108.3
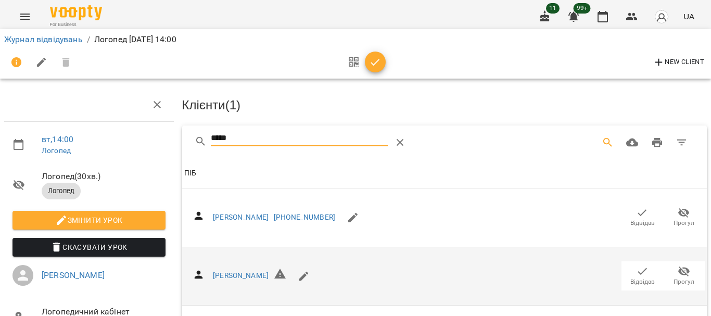
scroll to position [153, 0]
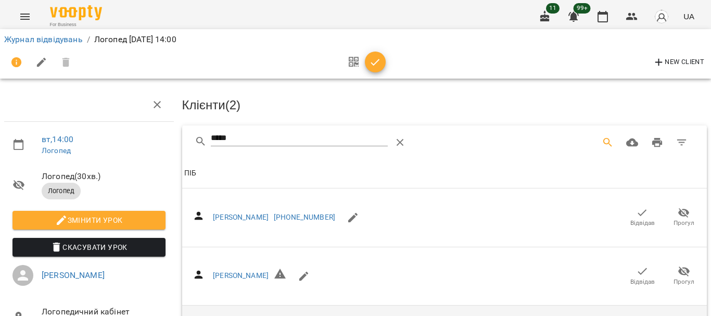
scroll to position [0, 0]
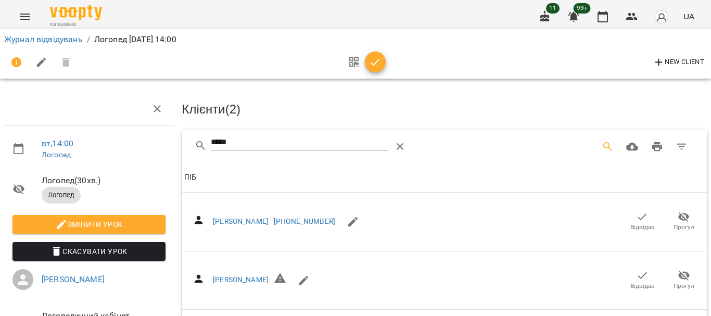
drag, startPoint x: 245, startPoint y: 145, endPoint x: 121, endPoint y: 142, distance: 124.0
click at [121, 142] on div "вт , 14:00 Логопед Логопед ( 30 хв. ) Логопед Змінити урок Скасувати Урок Резен…" at bounding box center [356, 252] width 720 height 421
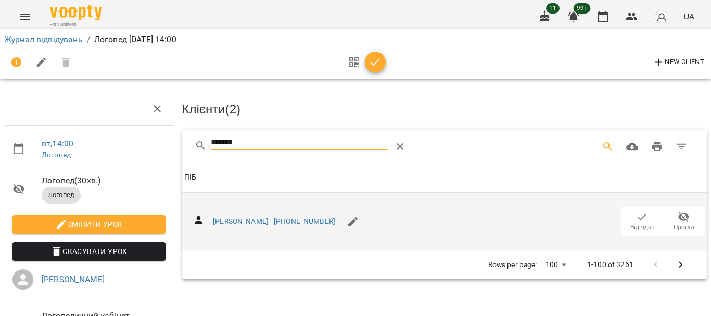
click at [636, 215] on icon "button" at bounding box center [642, 217] width 12 height 12
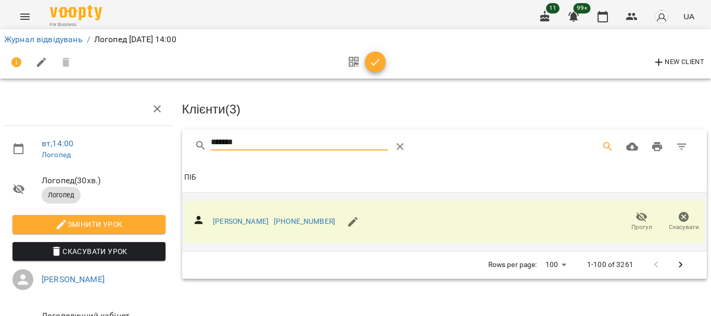
drag, startPoint x: 167, startPoint y: 142, endPoint x: 131, endPoint y: 139, distance: 36.1
click at [145, 141] on div "вт , 14:00 Логопед Логопед ( 30 хв. ) Логопед Змінити урок Скасувати Урок Резен…" at bounding box center [356, 222] width 720 height 360
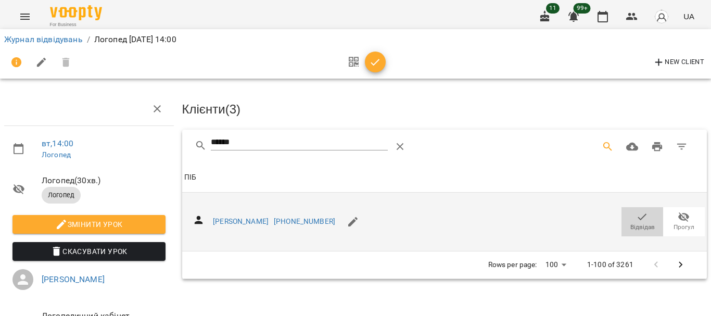
click at [636, 218] on icon "button" at bounding box center [642, 217] width 12 height 12
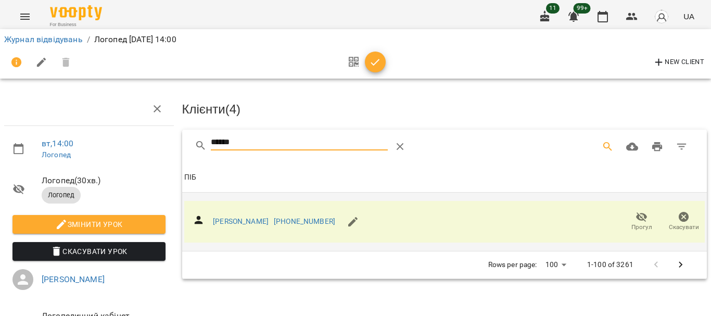
drag, startPoint x: 271, startPoint y: 145, endPoint x: 148, endPoint y: 144, distance: 123.4
click at [148, 144] on div "вт , 14:00 Логопед Логопед ( 30 хв. ) Логопед Змінити урок Скасувати Урок Резен…" at bounding box center [356, 222] width 720 height 360
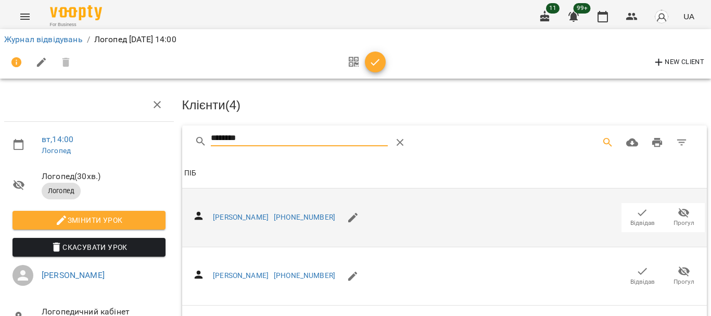
scroll to position [312, 0]
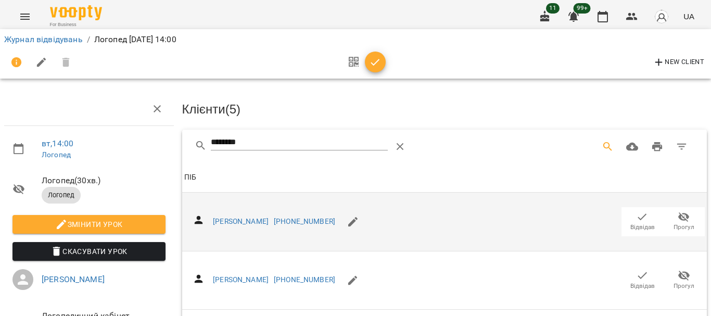
drag, startPoint x: 269, startPoint y: 140, endPoint x: 67, endPoint y: 126, distance: 202.6
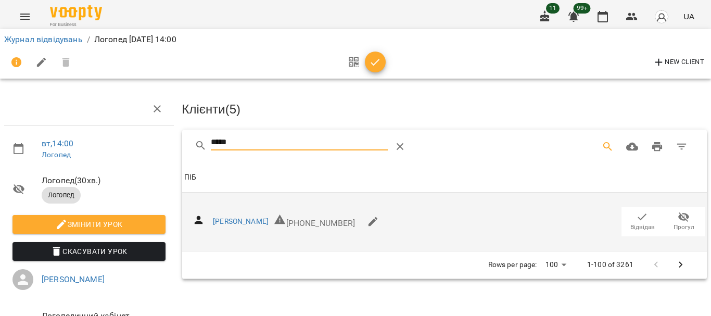
type input "*****"
click at [641, 220] on icon "button" at bounding box center [642, 217] width 12 height 12
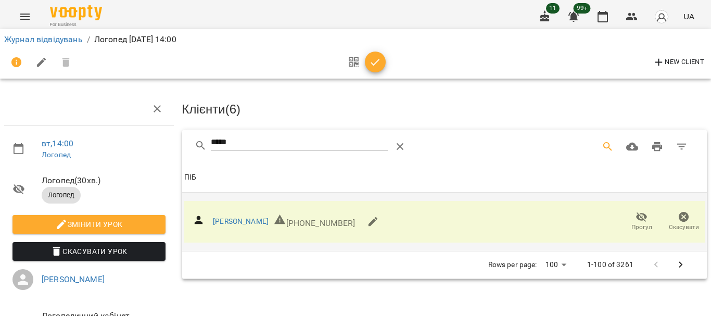
click at [369, 64] on icon "button" at bounding box center [375, 62] width 12 height 12
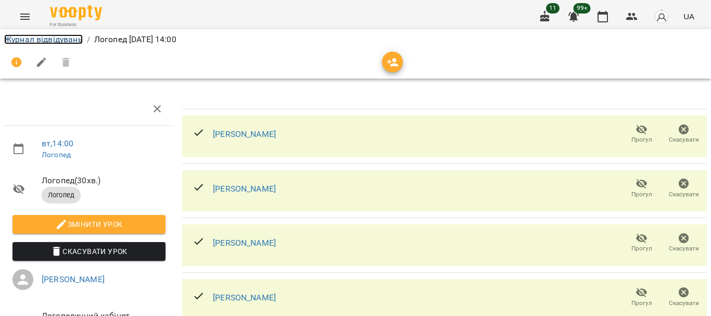
click at [67, 40] on link "Журнал відвідувань" at bounding box center [43, 39] width 79 height 10
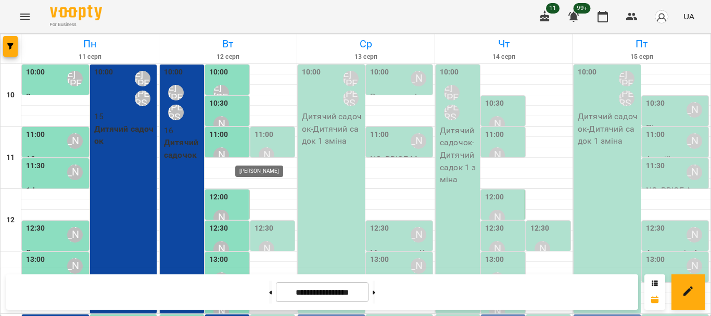
scroll to position [156, 0]
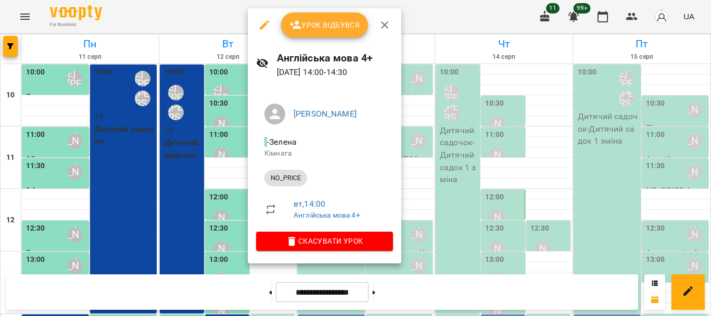
click at [311, 23] on span "Урок відбувся" at bounding box center [325, 25] width 71 height 12
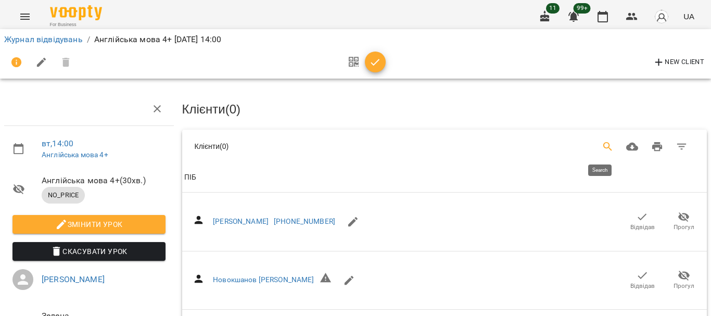
click at [602, 148] on icon "Search" at bounding box center [608, 147] width 12 height 12
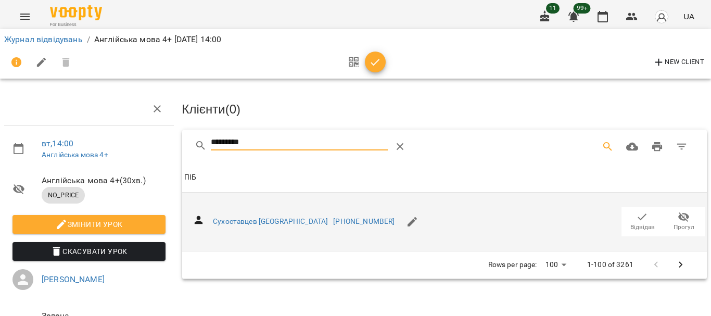
click at [636, 220] on icon "button" at bounding box center [642, 217] width 12 height 12
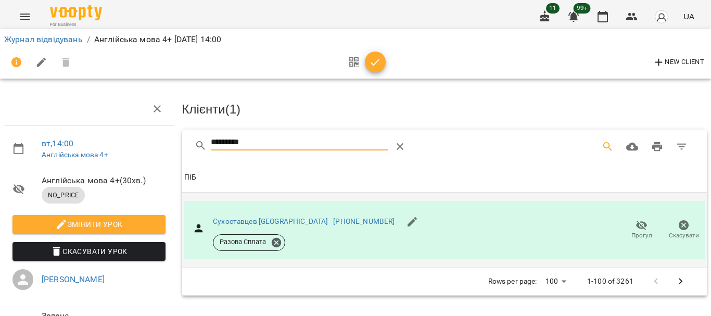
drag, startPoint x: 251, startPoint y: 141, endPoint x: 150, endPoint y: 141, distance: 101.0
click at [150, 141] on div "вт , 14:00 Англійська мова 4+ Англійська мова 4+ ( 30 хв. ) NO_PRICE Змінити ур…" at bounding box center [356, 222] width 720 height 360
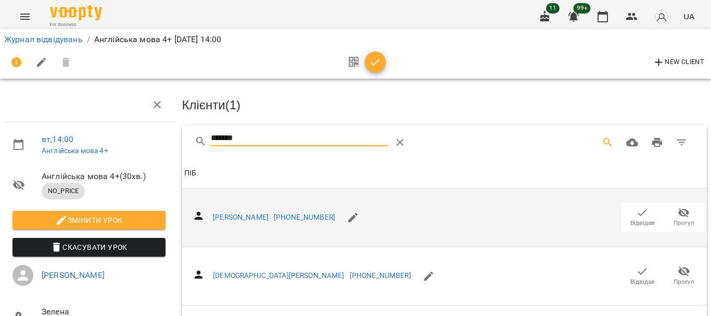
scroll to position [260, 0]
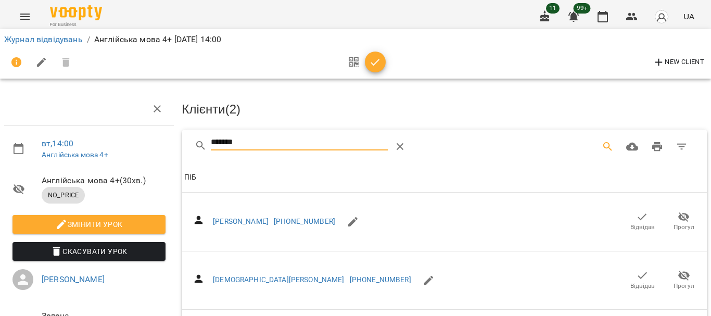
drag, startPoint x: 249, startPoint y: 140, endPoint x: 134, endPoint y: 141, distance: 115.6
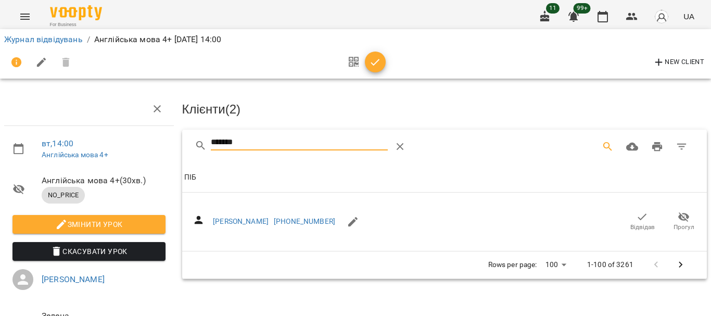
click at [636, 220] on icon "button" at bounding box center [642, 217] width 12 height 12
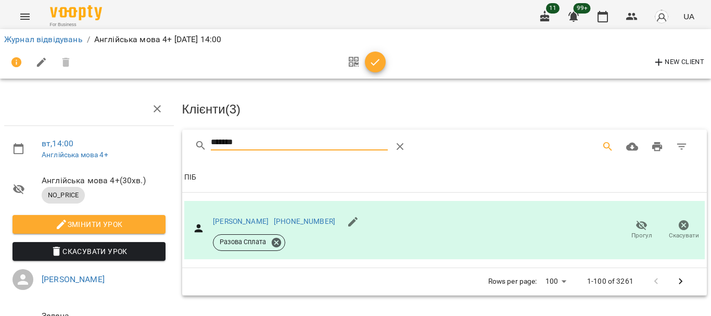
drag, startPoint x: 257, startPoint y: 142, endPoint x: 143, endPoint y: 144, distance: 113.5
click at [143, 143] on div "вт , 14:00 Англійська мова 4+ Англійська мова 4+ ( 30 хв. ) NO_PRICE Змінити ур…" at bounding box center [356, 222] width 720 height 360
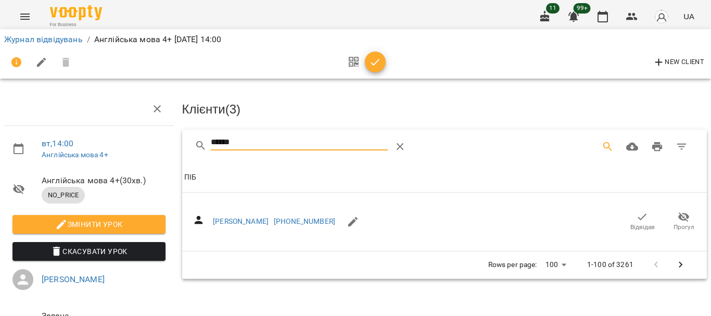
click at [636, 220] on icon "button" at bounding box center [642, 217] width 12 height 12
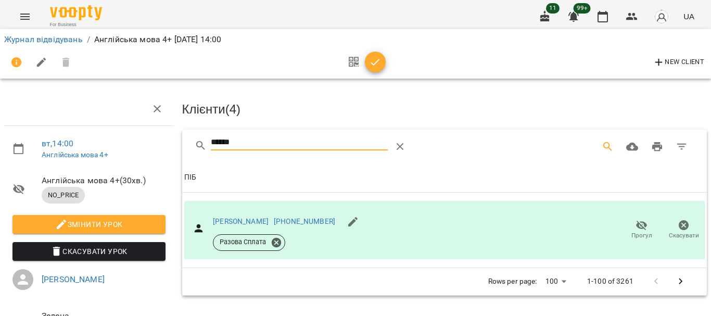
drag, startPoint x: 267, startPoint y: 142, endPoint x: 142, endPoint y: 141, distance: 125.0
click at [142, 141] on div "вт , 14:00 Англійська мова 4+ Англійська мова 4+ ( 30 хв. ) NO_PRICE Змінити ур…" at bounding box center [356, 222] width 720 height 360
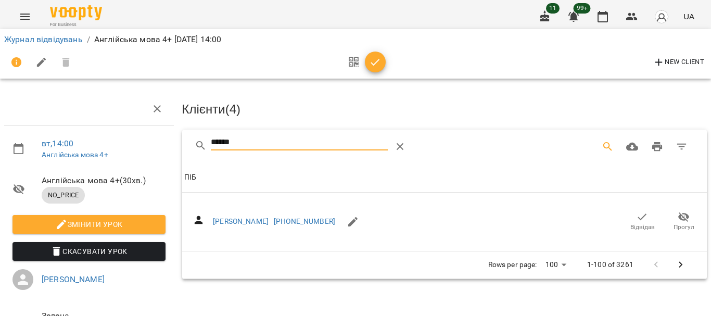
type input "******"
click at [636, 216] on icon "button" at bounding box center [642, 217] width 12 height 12
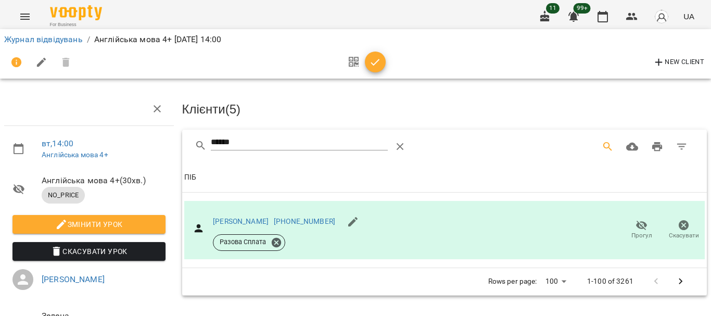
click at [373, 64] on icon "button" at bounding box center [375, 62] width 12 height 12
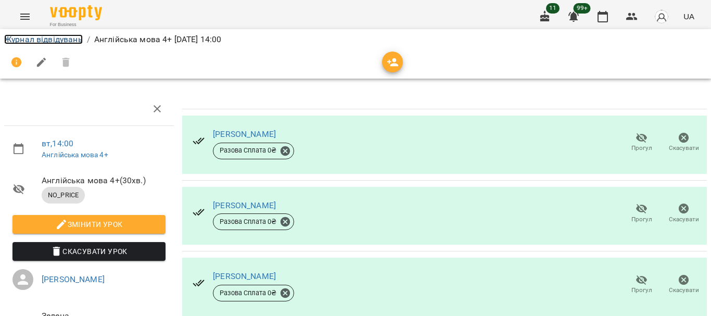
click at [26, 42] on link "Журнал відвідувань" at bounding box center [43, 39] width 79 height 10
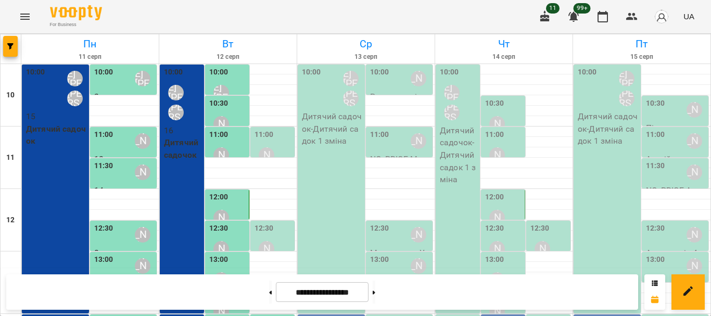
scroll to position [156, 0]
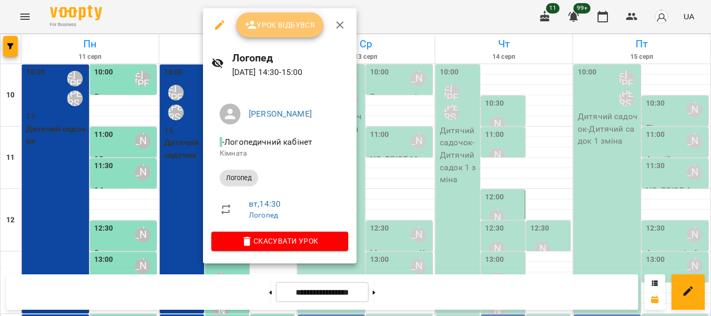
click at [288, 35] on button "Урок відбувся" at bounding box center [279, 24] width 87 height 25
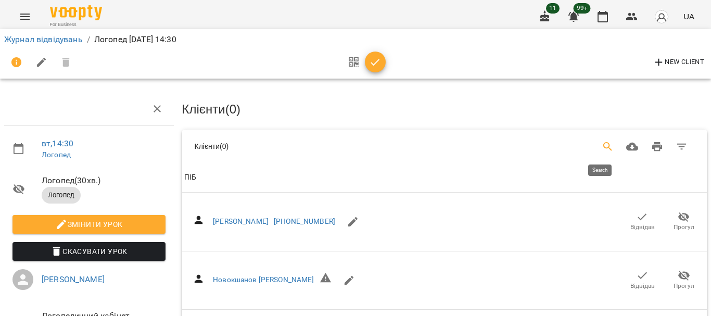
click at [604, 146] on icon "Search" at bounding box center [608, 146] width 9 height 9
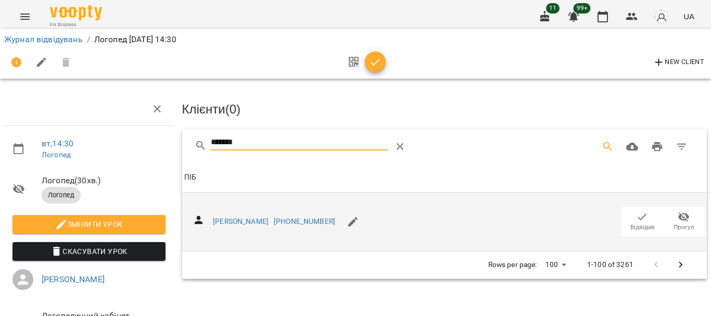
click at [639, 218] on icon "button" at bounding box center [642, 217] width 12 height 12
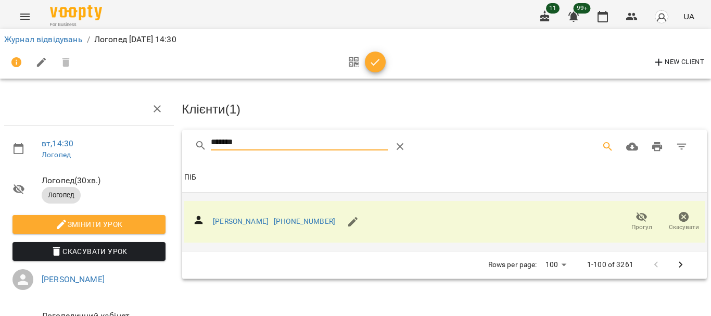
drag, startPoint x: 243, startPoint y: 144, endPoint x: 129, endPoint y: 142, distance: 114.1
click at [130, 142] on div "вт , 14:30 Логопед Логопед ( 30 хв. ) Логопед Змінити урок Скасувати Урок Резен…" at bounding box center [356, 222] width 720 height 360
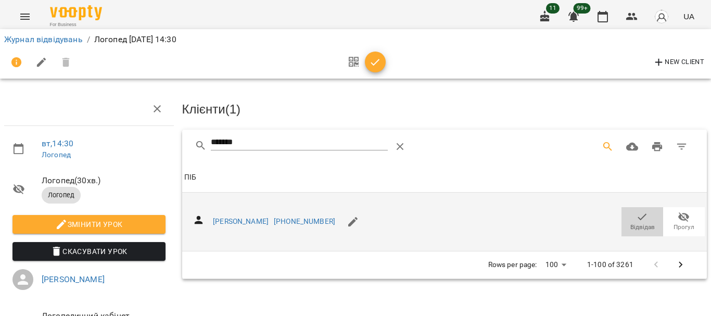
click at [636, 213] on icon "button" at bounding box center [642, 217] width 12 height 12
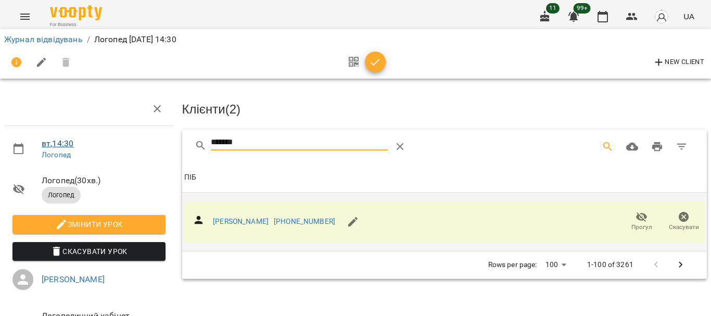
drag, startPoint x: 253, startPoint y: 145, endPoint x: 68, endPoint y: 143, distance: 184.9
click at [68, 143] on div "вт , 14:30 Логопед Логопед ( 30 хв. ) Логопед Змінити урок Скасувати Урок Резен…" at bounding box center [356, 222] width 720 height 360
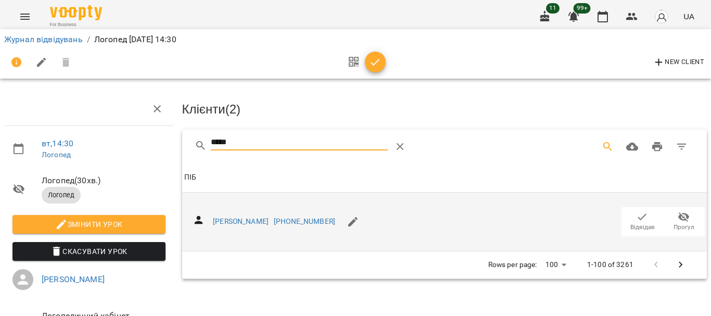
click at [638, 217] on icon "button" at bounding box center [642, 217] width 9 height 7
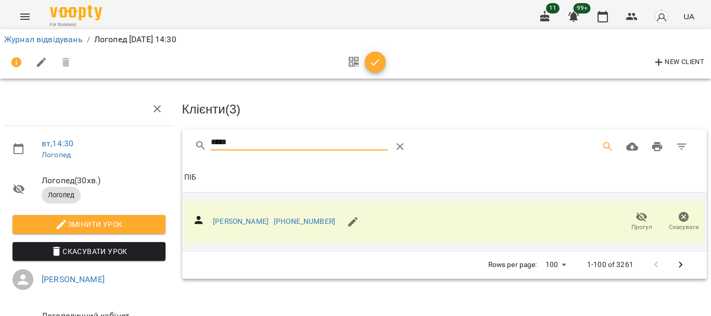
drag, startPoint x: 241, startPoint y: 141, endPoint x: 177, endPoint y: 143, distance: 64.6
click at [178, 143] on div "Клієнти ( 3 ) ***** Клієнти ( 3 ) ПІБ ПІБ Поярков Данил +380666600236 Прогул Ск…" at bounding box center [445, 243] width 534 height 310
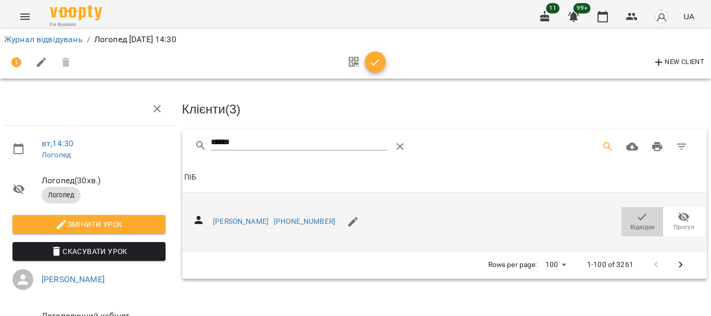
click at [638, 216] on icon "button" at bounding box center [642, 217] width 9 height 7
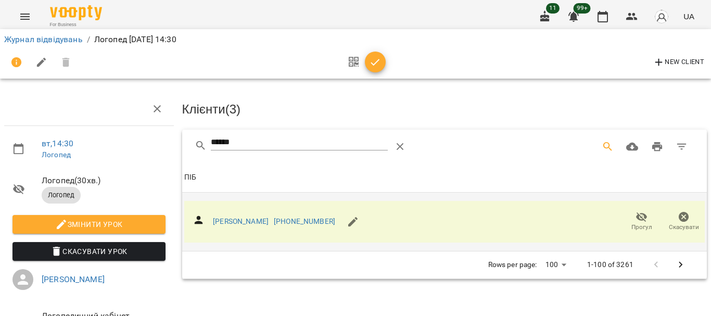
drag, startPoint x: 270, startPoint y: 151, endPoint x: 262, endPoint y: 147, distance: 9.1
click at [262, 148] on div "******" at bounding box center [299, 146] width 177 height 25
drag, startPoint x: 260, startPoint y: 146, endPoint x: 130, endPoint y: 145, distance: 129.7
click at [130, 146] on div "вт , 14:30 Логопед Логопед ( 30 хв. ) Логопед Змінити урок Скасувати Урок Резен…" at bounding box center [356, 222] width 720 height 360
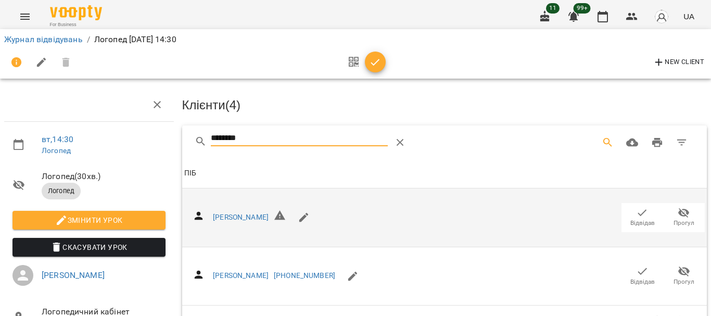
scroll to position [102, 0]
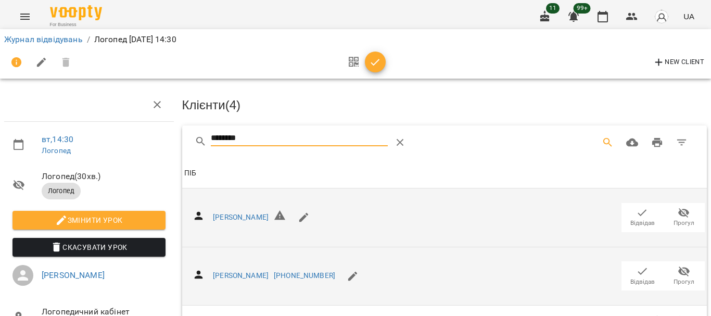
click at [639, 278] on span "Відвідав" at bounding box center [643, 282] width 24 height 9
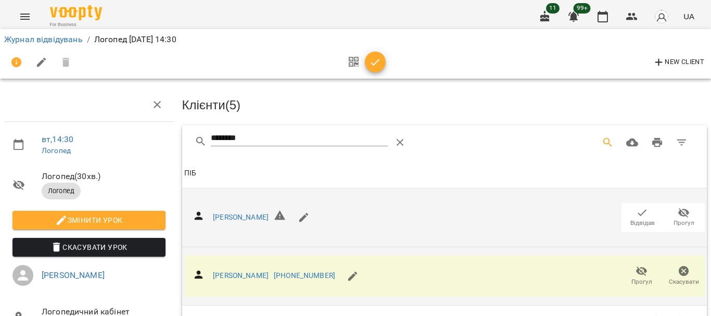
scroll to position [0, 0]
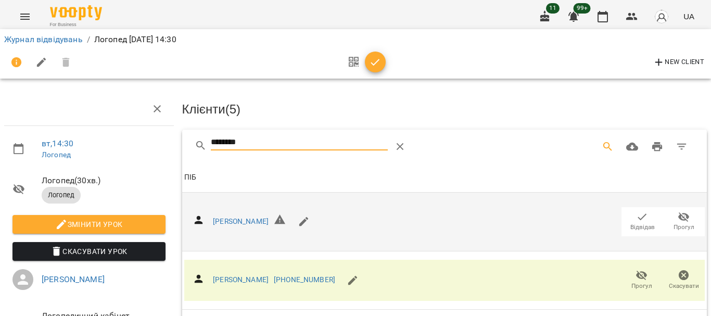
drag, startPoint x: 265, startPoint y: 145, endPoint x: 142, endPoint y: 147, distance: 122.9
click at [146, 147] on div "вт , 14:30 Логопед Логопед ( 30 хв. ) Логопед Змінити урок Скасувати Урок Резен…" at bounding box center [356, 222] width 720 height 360
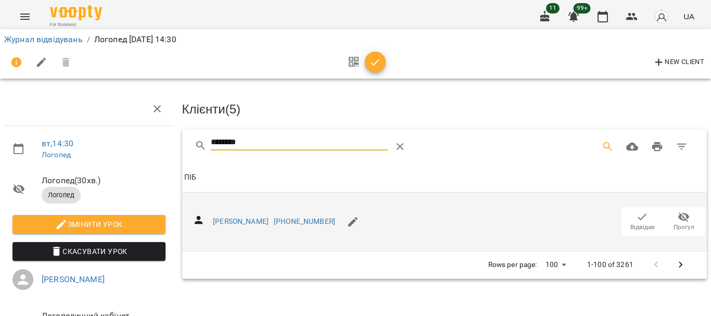
type input "********"
click at [636, 220] on icon "button" at bounding box center [642, 217] width 12 height 12
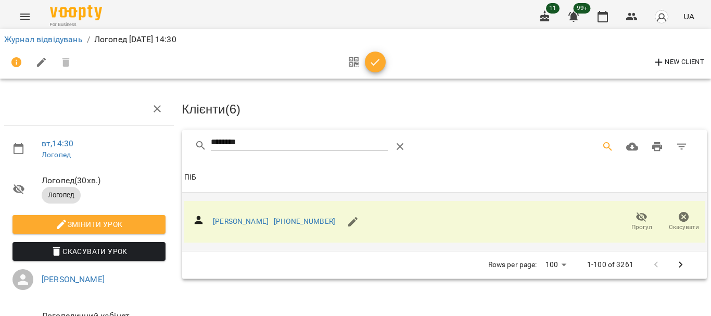
click at [372, 61] on icon "button" at bounding box center [375, 62] width 12 height 12
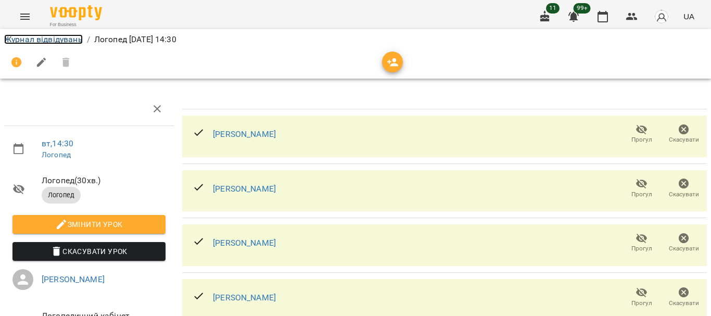
click at [45, 39] on link "Журнал відвідувань" at bounding box center [43, 39] width 79 height 10
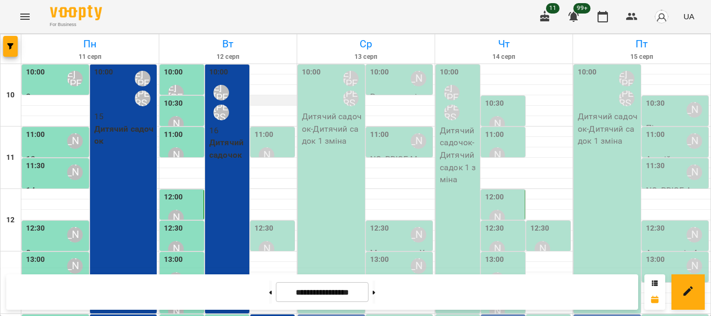
scroll to position [208, 0]
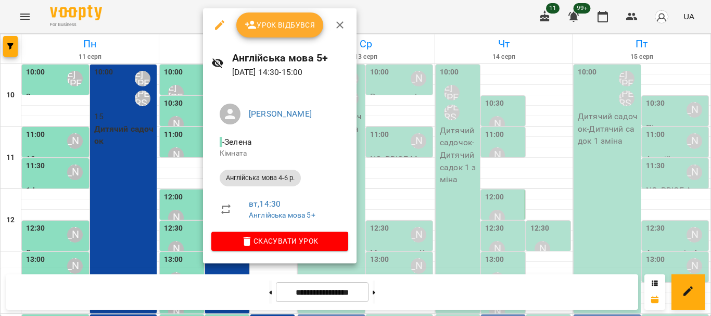
click at [294, 29] on span "Урок відбувся" at bounding box center [280, 25] width 71 height 12
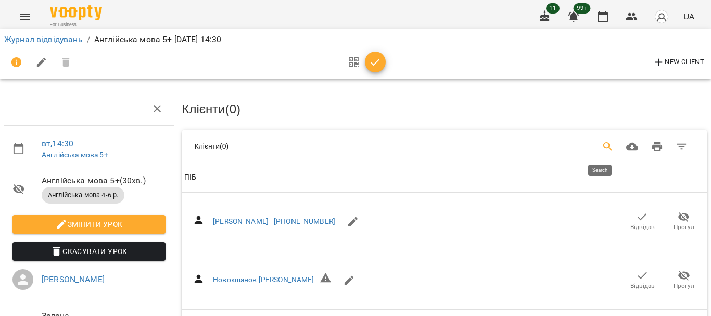
click at [604, 148] on icon "Search" at bounding box center [608, 146] width 9 height 9
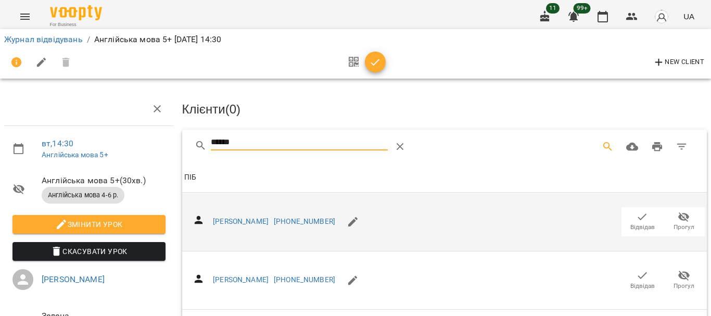
scroll to position [52, 0]
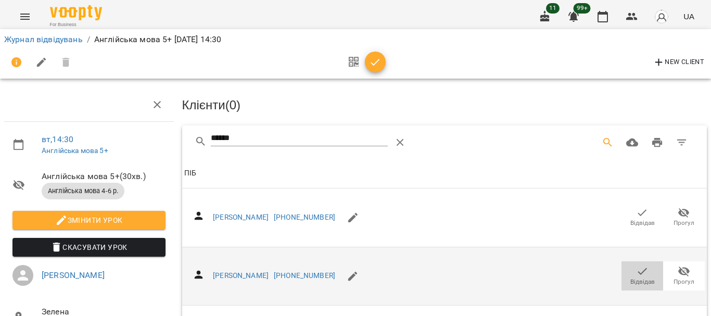
click at [638, 265] on icon "button" at bounding box center [642, 271] width 12 height 12
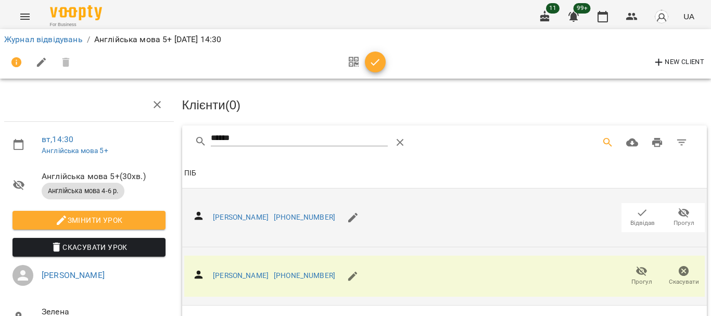
scroll to position [0, 0]
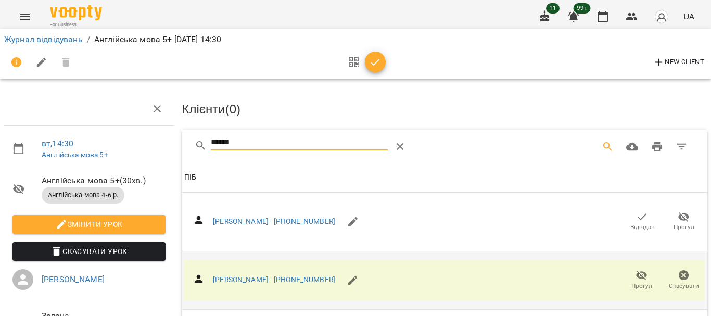
drag, startPoint x: 246, startPoint y: 142, endPoint x: 166, endPoint y: 144, distance: 80.2
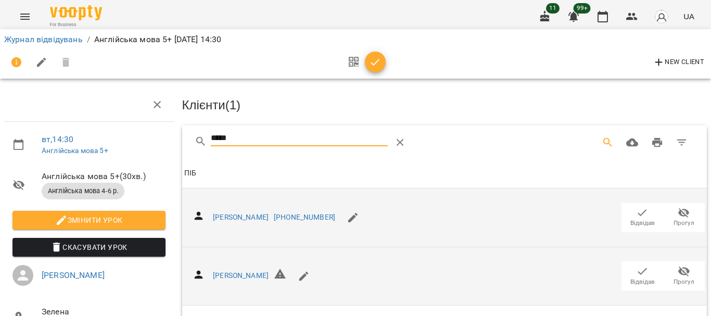
scroll to position [153, 0]
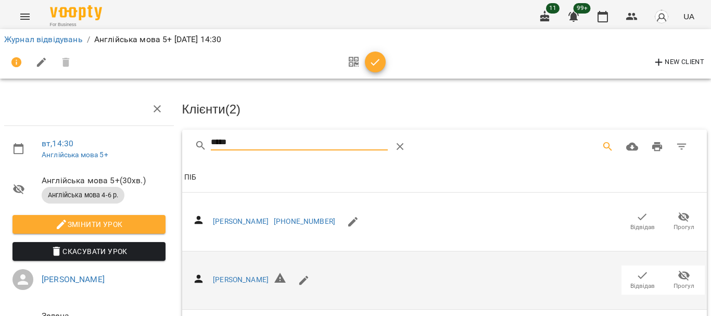
drag, startPoint x: 240, startPoint y: 148, endPoint x: 174, endPoint y: 146, distance: 65.6
click at [174, 146] on div "вт , 14:30 Англійська мова 5+ Англійська мова 5+ ( 30 хв. ) Англійська мова 4-6…" at bounding box center [356, 252] width 720 height 421
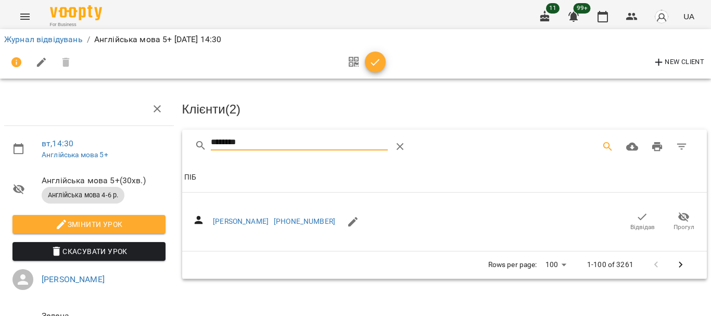
scroll to position [52, 0]
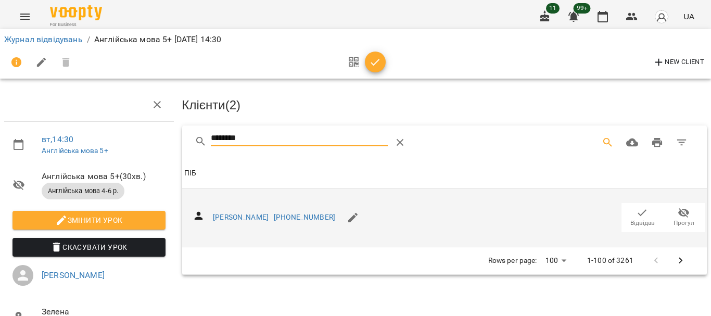
click at [636, 207] on icon "button" at bounding box center [642, 213] width 12 height 12
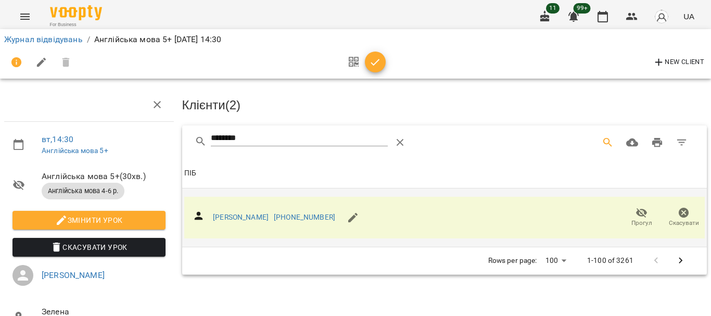
scroll to position [0, 0]
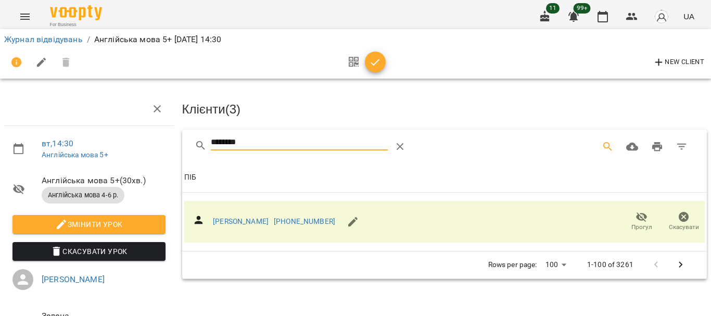
drag, startPoint x: 248, startPoint y: 140, endPoint x: 132, endPoint y: 142, distance: 116.1
click at [132, 142] on div "вт , 14:30 Англійська мова 5+ Англійська мова 5+ ( 30 хв. ) Англійська мова 4-6…" at bounding box center [356, 222] width 720 height 360
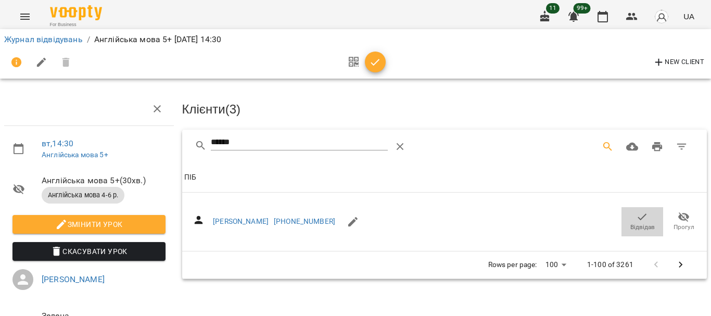
click at [636, 215] on icon "button" at bounding box center [642, 217] width 12 height 12
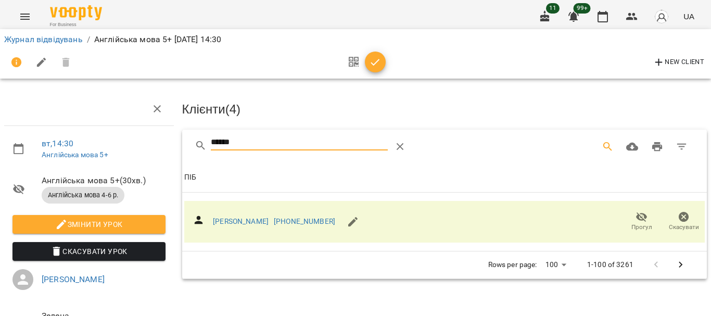
drag, startPoint x: 260, startPoint y: 143, endPoint x: 140, endPoint y: 142, distance: 120.3
click at [141, 142] on div "вт , 14:30 Англійська мова 5+ Англійська мова 5+ ( 30 хв. ) Англійська мова 4-6…" at bounding box center [356, 222] width 720 height 360
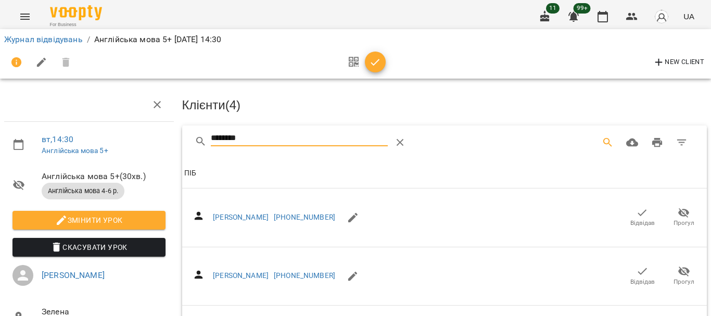
scroll to position [156, 0]
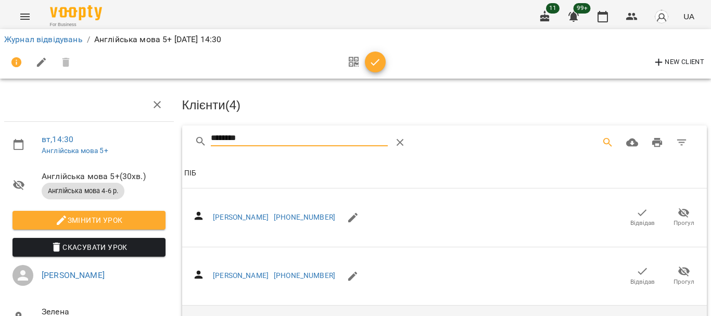
type input "********"
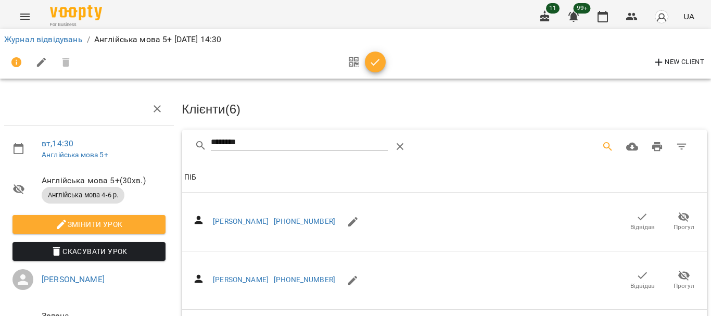
click at [367, 62] on span "button" at bounding box center [375, 62] width 21 height 12
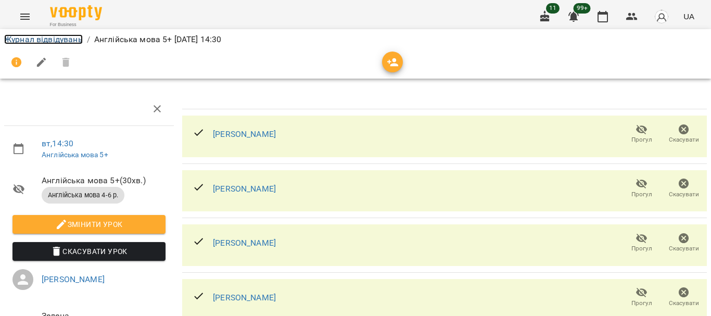
click at [34, 39] on link "Журнал відвідувань" at bounding box center [43, 39] width 79 height 10
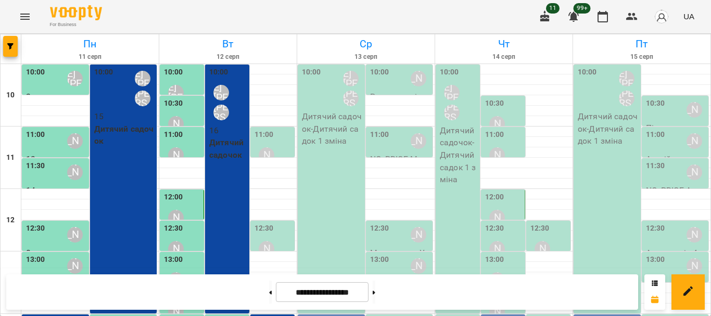
scroll to position [208, 0]
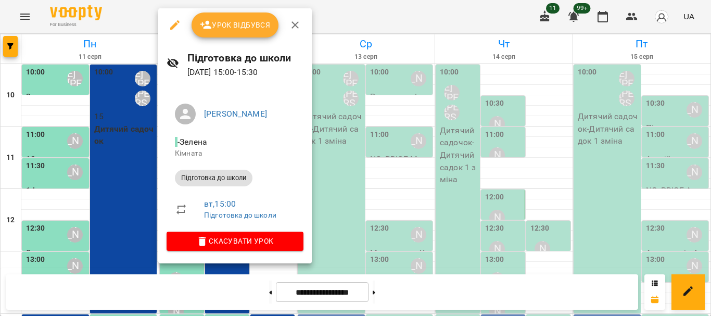
click at [227, 28] on span "Урок відбувся" at bounding box center [235, 25] width 71 height 12
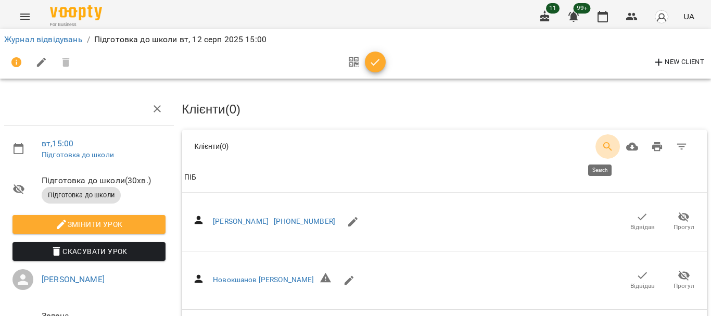
click at [602, 145] on icon "Search" at bounding box center [608, 147] width 12 height 12
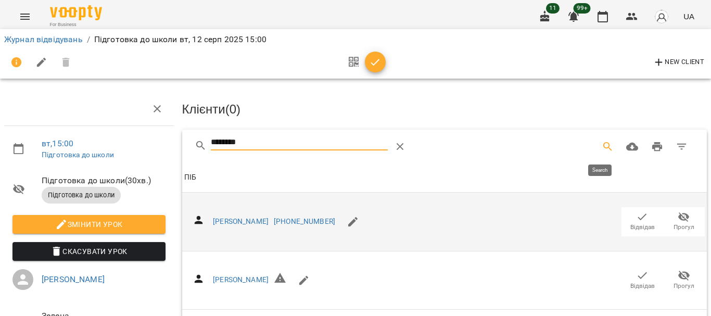
click at [639, 216] on icon "button" at bounding box center [642, 217] width 12 height 12
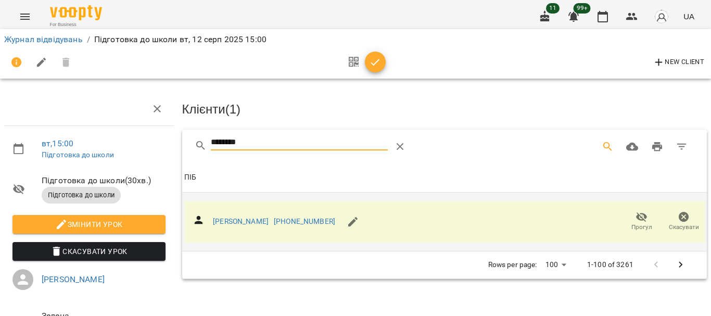
drag, startPoint x: 254, startPoint y: 143, endPoint x: 162, endPoint y: 144, distance: 91.7
click at [162, 144] on div "вт , 15:00 Підготовка до школи Підготовка до школи ( 30 хв. ) Підготовка до шко…" at bounding box center [356, 222] width 720 height 360
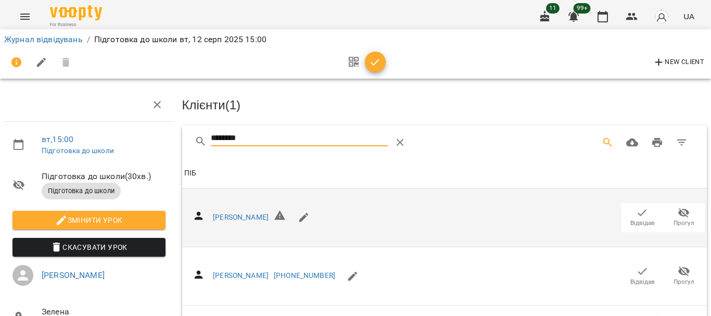
scroll to position [52, 0]
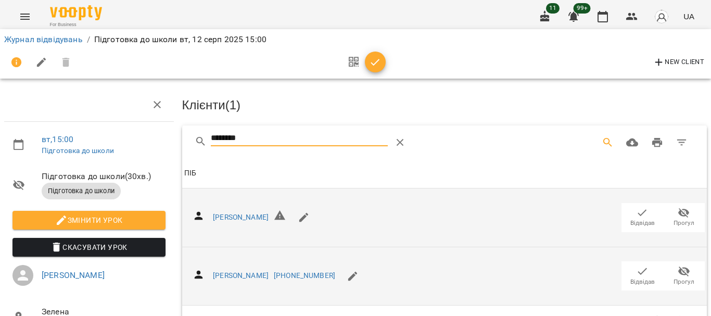
click at [636, 265] on icon "button" at bounding box center [642, 271] width 12 height 12
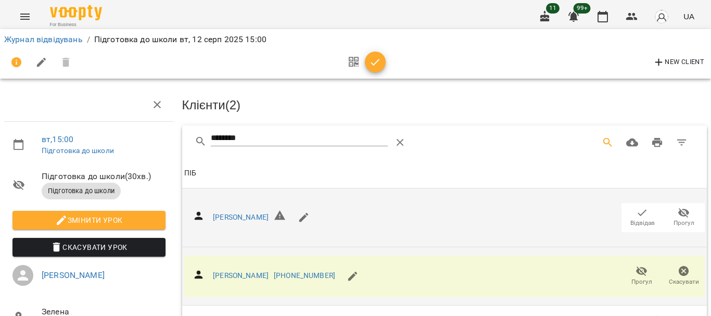
scroll to position [0, 0]
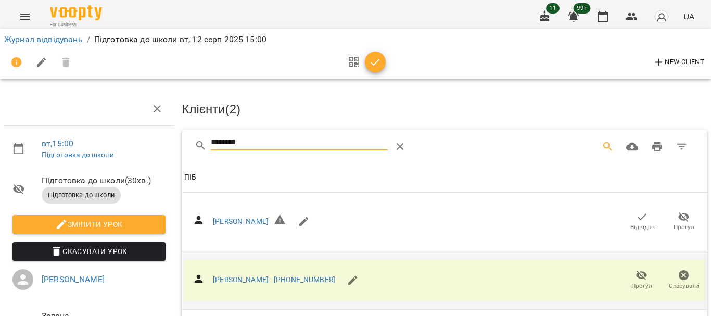
drag, startPoint x: 265, startPoint y: 139, endPoint x: 148, endPoint y: 140, distance: 116.1
click at [148, 140] on div "вт , 15:00 Підготовка до школи Підготовка до школи ( 30 хв. ) Підготовка до шко…" at bounding box center [356, 222] width 720 height 360
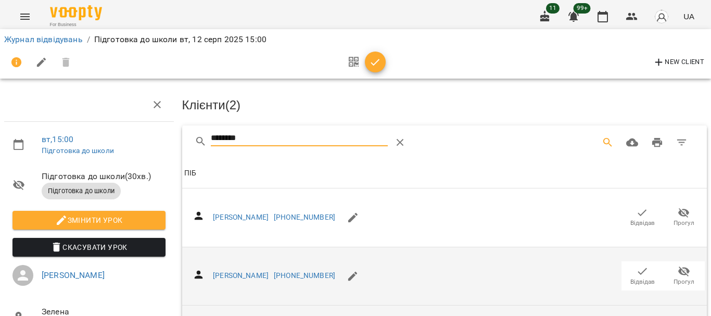
scroll to position [104, 0]
type input "********"
click at [375, 59] on icon "button" at bounding box center [375, 62] width 12 height 12
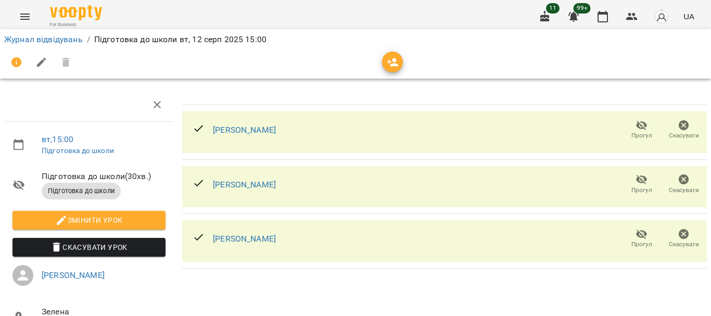
scroll to position [0, 0]
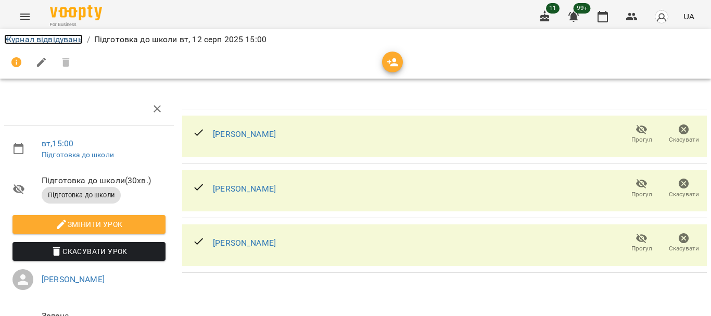
click at [43, 41] on link "Журнал відвідувань" at bounding box center [43, 39] width 79 height 10
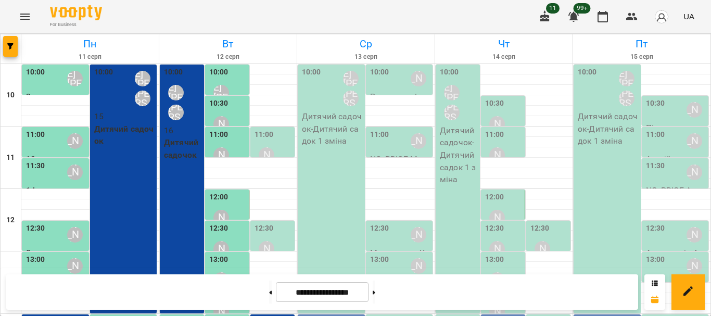
scroll to position [260, 0]
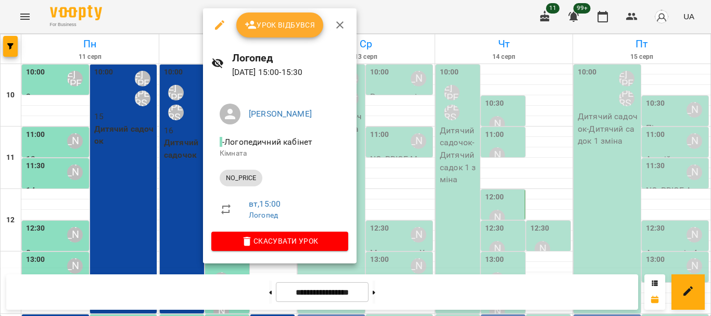
click at [291, 28] on span "Урок відбувся" at bounding box center [280, 25] width 71 height 12
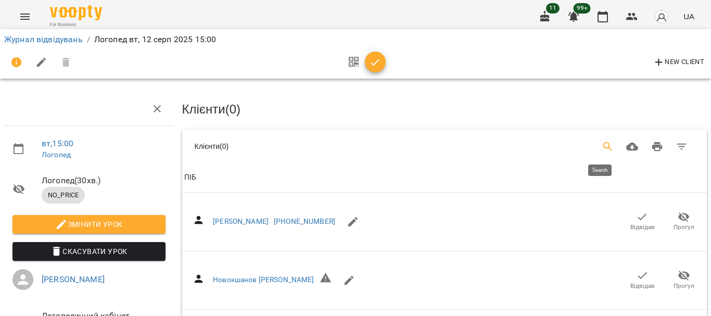
click at [602, 143] on icon "Search" at bounding box center [608, 147] width 12 height 12
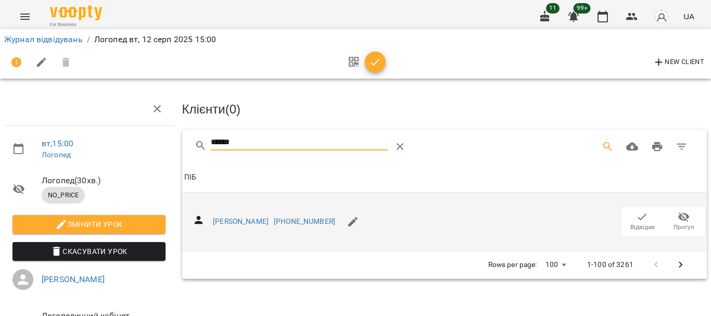
click at [636, 217] on icon "button" at bounding box center [642, 217] width 12 height 12
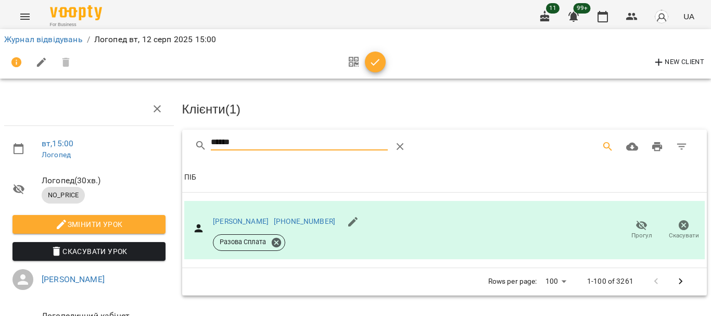
drag, startPoint x: 258, startPoint y: 143, endPoint x: 134, endPoint y: 148, distance: 124.0
click at [134, 148] on div "вт , 15:00 Логопед Логопед ( 30 хв. ) NO_PRICE Змінити урок Скасувати Урок Резе…" at bounding box center [356, 222] width 720 height 360
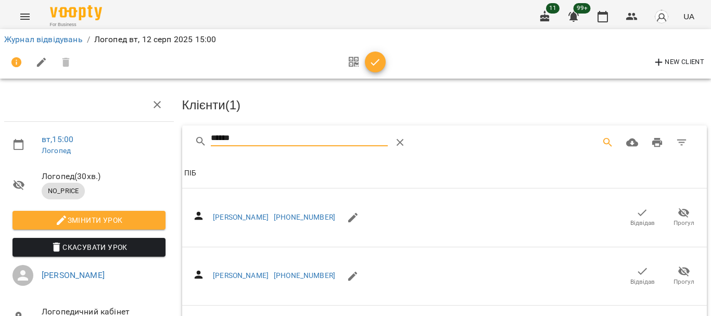
scroll to position [104, 0]
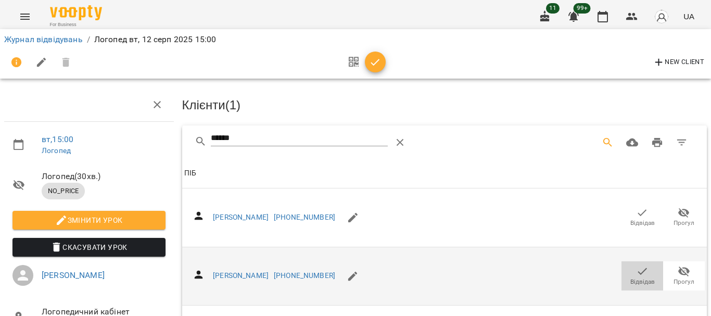
click at [639, 265] on icon "button" at bounding box center [642, 271] width 12 height 12
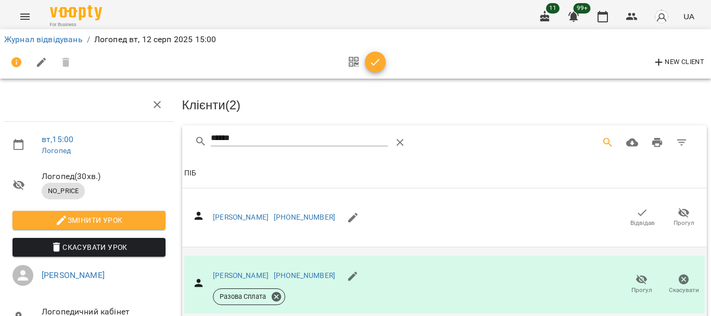
scroll to position [0, 0]
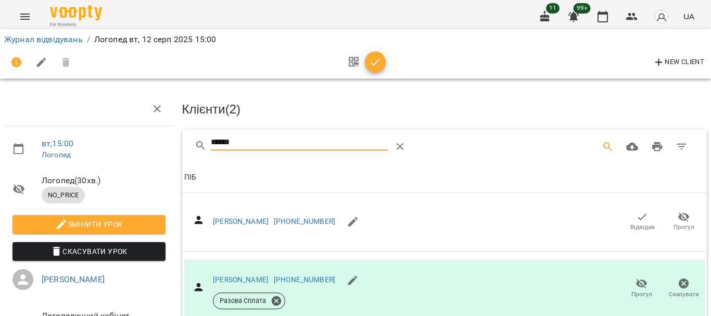
drag, startPoint x: 287, startPoint y: 142, endPoint x: 85, endPoint y: 140, distance: 202.1
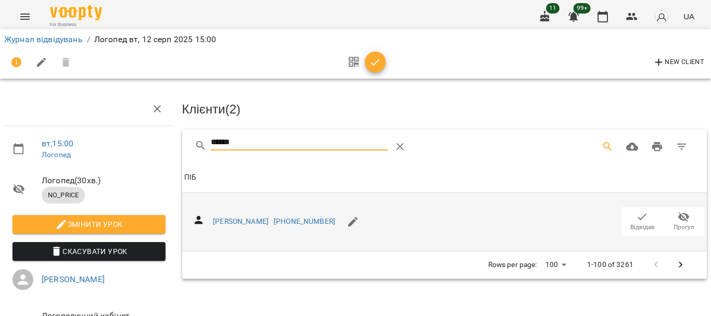
type input "******"
click at [636, 218] on icon "button" at bounding box center [642, 217] width 12 height 12
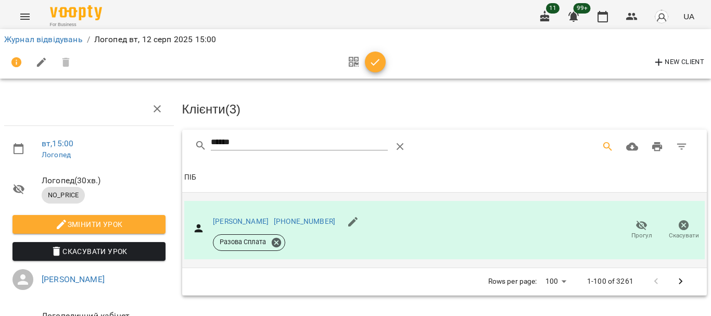
click at [367, 66] on span "button" at bounding box center [375, 62] width 21 height 12
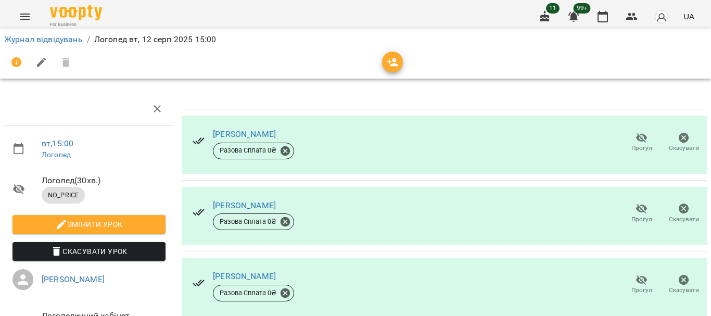
click at [22, 33] on li "Журнал відвідувань" at bounding box center [43, 39] width 79 height 12
click at [22, 37] on link "Журнал відвідувань" at bounding box center [43, 39] width 79 height 10
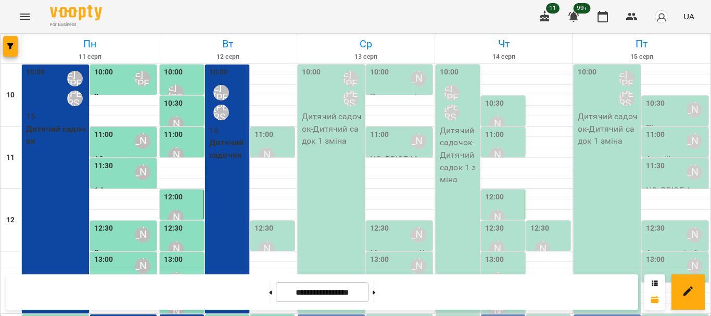
scroll to position [260, 0]
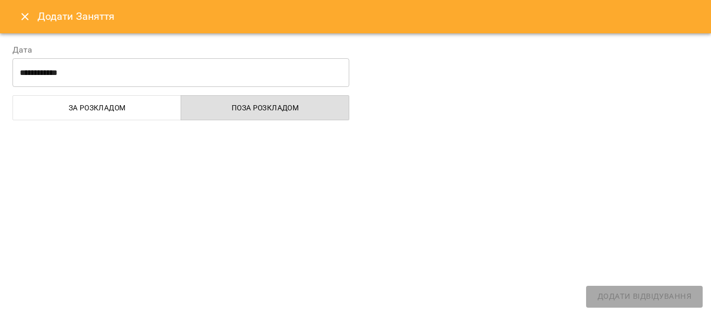
select select "**********"
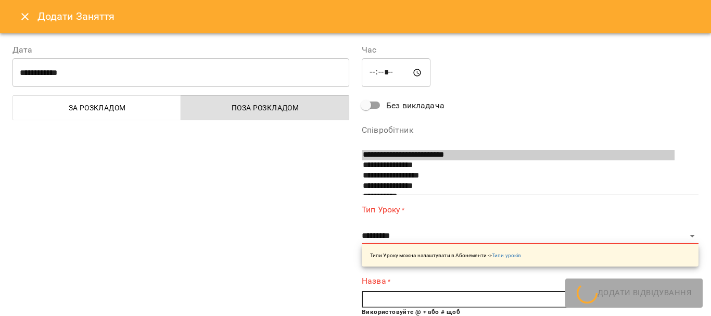
scroll to position [17, 0]
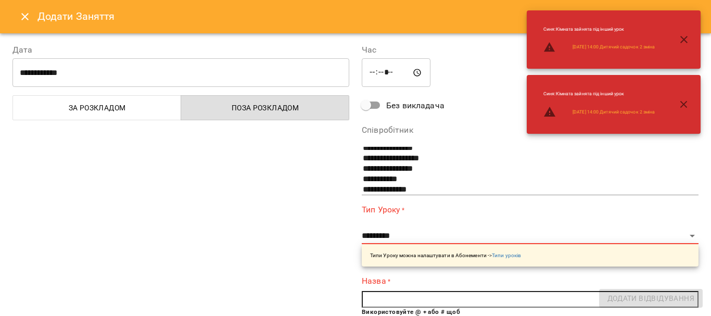
click at [373, 76] on input "*****" at bounding box center [396, 72] width 69 height 29
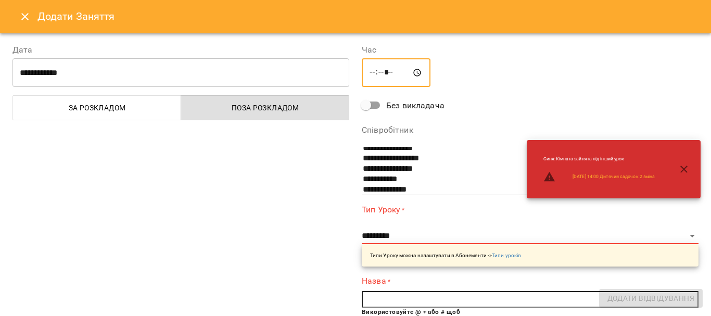
type input "*****"
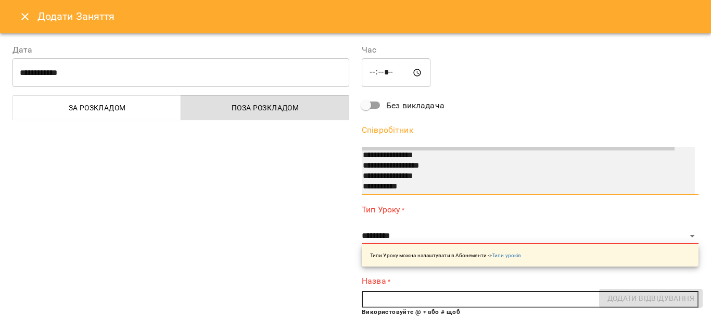
scroll to position [14, 0]
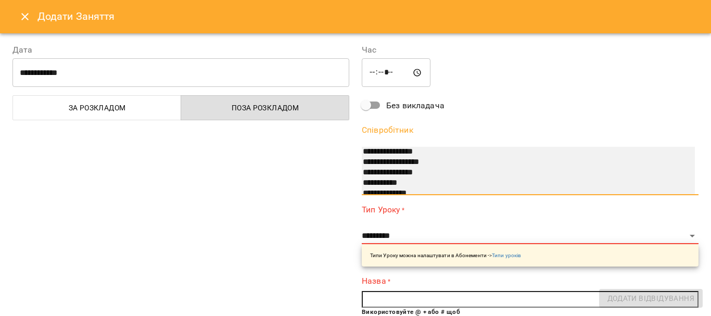
select select "**********"
click at [395, 184] on option "**********" at bounding box center [518, 183] width 313 height 10
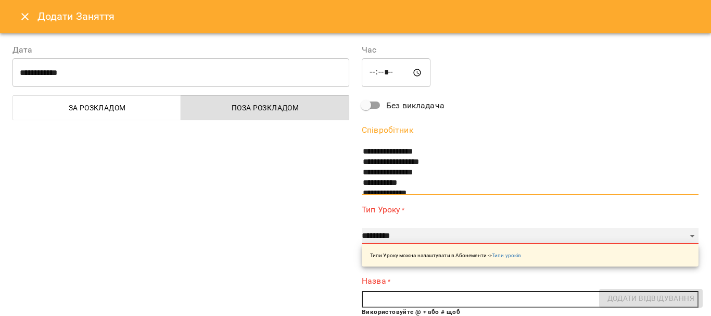
click at [380, 236] on select "**********" at bounding box center [530, 236] width 337 height 17
select select "*********"
click at [362, 228] on select "**********" at bounding box center [530, 236] width 337 height 17
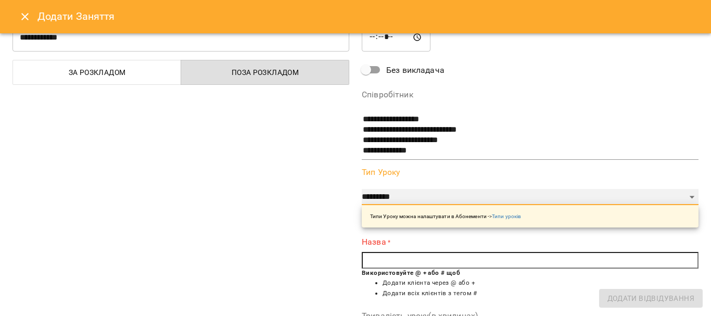
scroll to position [104, 0]
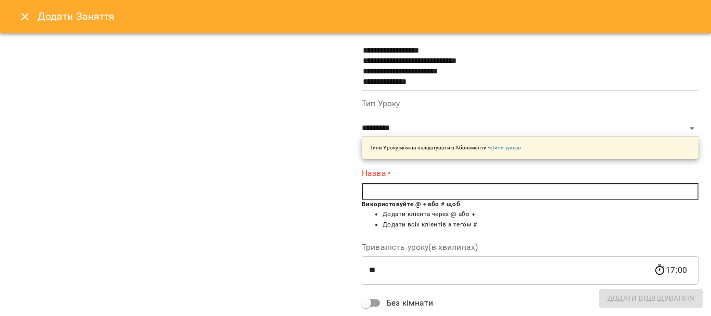
click at [403, 187] on input "text" at bounding box center [530, 191] width 337 height 17
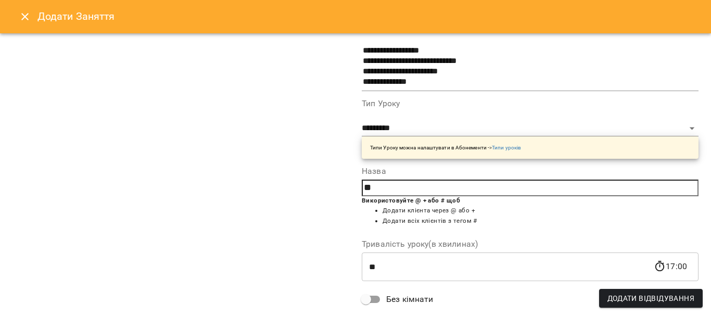
type input "*"
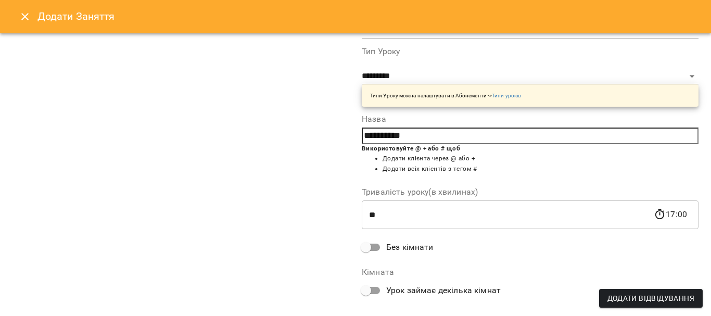
type input "**********"
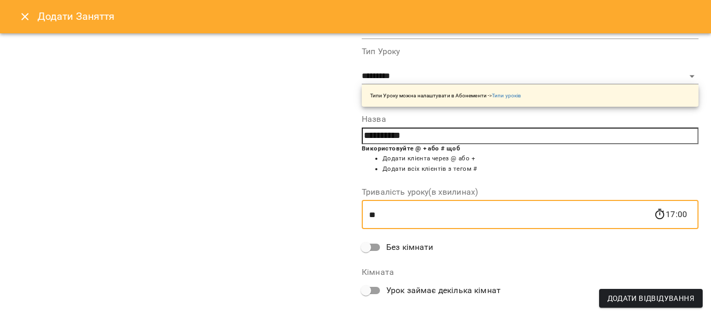
drag, startPoint x: 343, startPoint y: 218, endPoint x: 328, endPoint y: 217, distance: 15.1
click at [328, 217] on div "**********" at bounding box center [355, 119] width 699 height 488
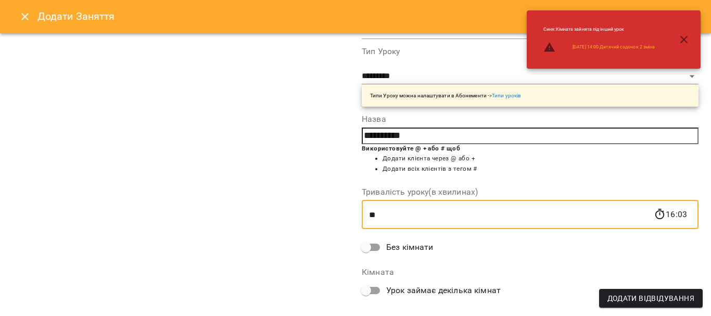
type input "**"
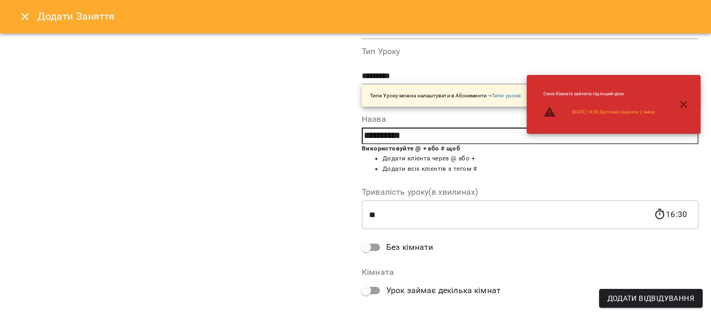
drag, startPoint x: 294, startPoint y: 196, endPoint x: 303, endPoint y: 193, distance: 8.9
click at [294, 196] on div "**********" at bounding box center [180, 108] width 349 height 467
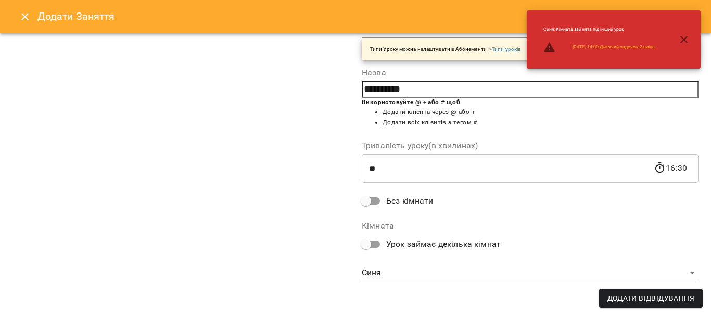
scroll to position [203, 0]
click at [400, 271] on body "For Business 11 99+ UA Пн 11 серп Вт 12 серп Ср 13 серп Чт 14 серп Пт 15 серп 1…" at bounding box center [355, 305] width 711 height 611
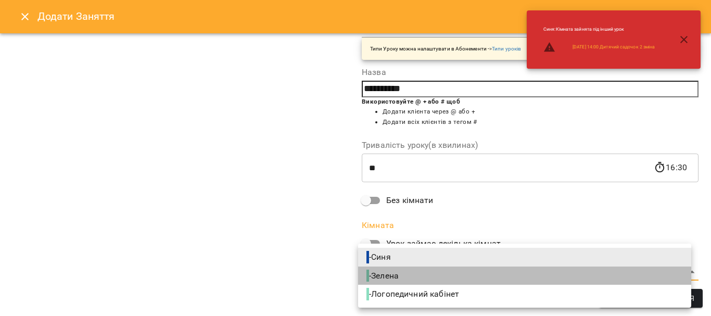
click at [400, 270] on span "- Зелена" at bounding box center [384, 276] width 34 height 12
type input "**********"
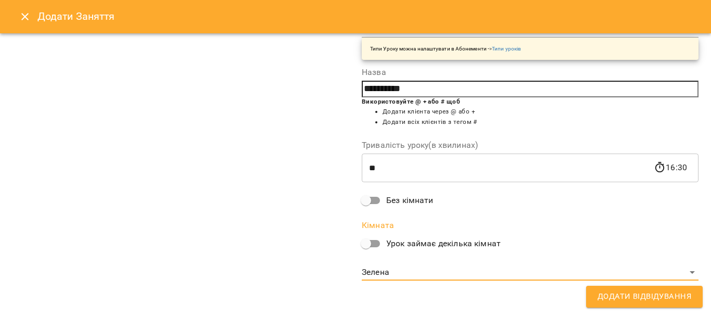
click at [628, 295] on span "Додати Відвідування" at bounding box center [645, 297] width 94 height 14
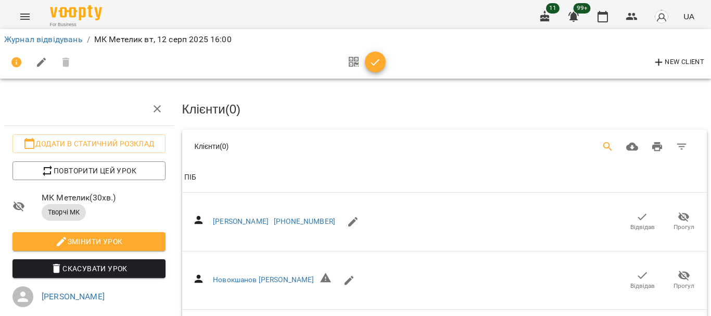
click at [602, 148] on icon "Search" at bounding box center [608, 147] width 12 height 12
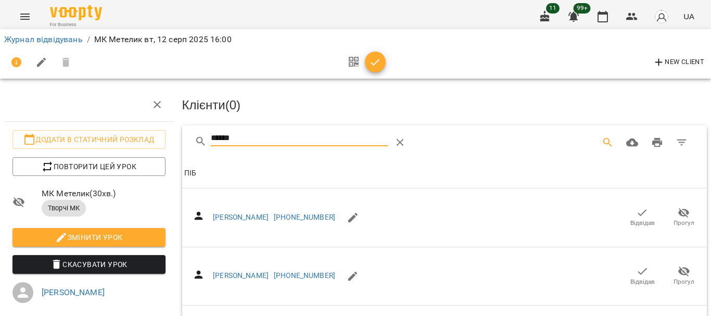
scroll to position [104, 0]
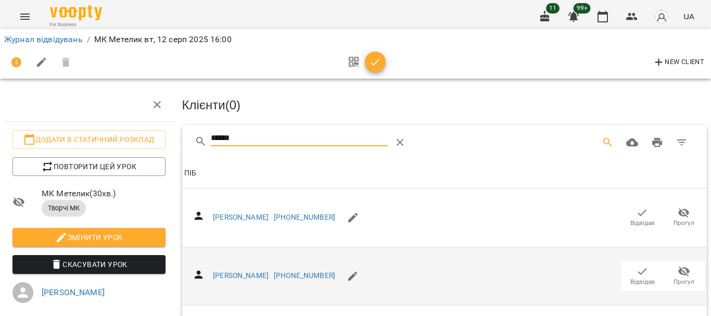
click at [637, 265] on icon "button" at bounding box center [642, 271] width 12 height 12
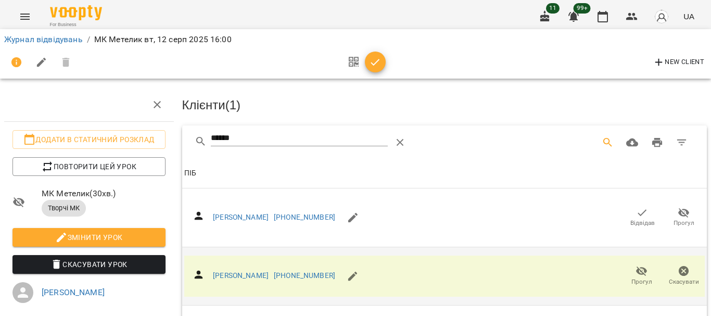
scroll to position [0, 0]
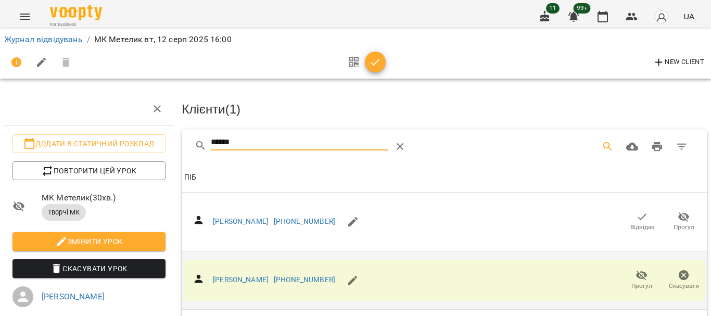
drag, startPoint x: 271, startPoint y: 145, endPoint x: 187, endPoint y: 145, distance: 84.4
click at [187, 145] on div "******" at bounding box center [444, 146] width 525 height 33
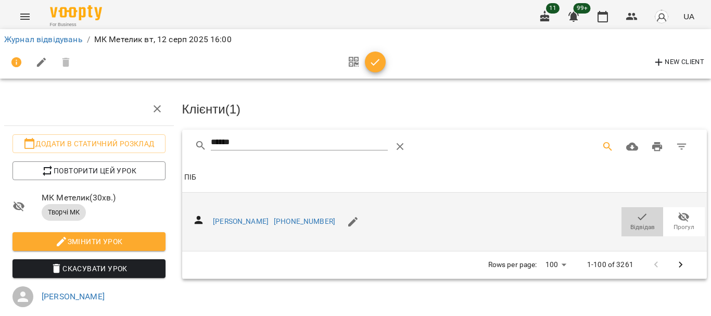
click at [637, 213] on icon "button" at bounding box center [642, 217] width 12 height 12
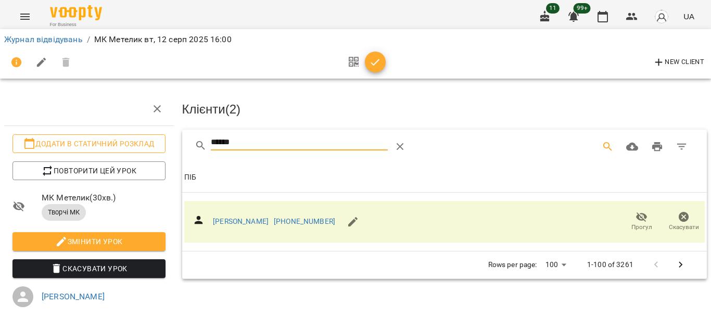
drag, startPoint x: 248, startPoint y: 143, endPoint x: 144, endPoint y: 149, distance: 104.9
click at [147, 149] on div "Додати в статичний розклад Повторити цей урок МК Метелик ( 30 хв. ) Творчі МК З…" at bounding box center [356, 230] width 720 height 377
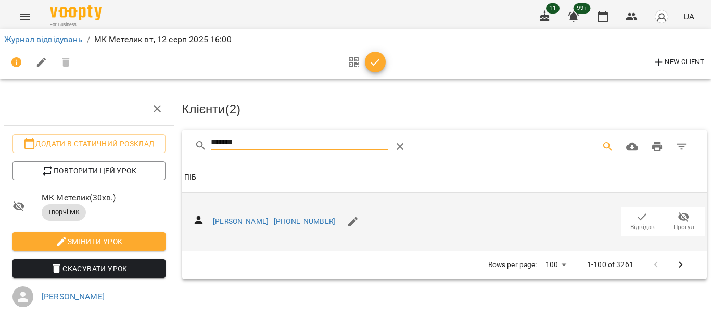
click at [636, 217] on icon "button" at bounding box center [642, 217] width 12 height 12
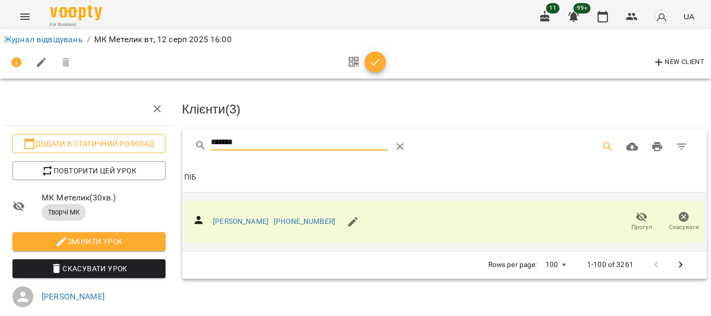
drag, startPoint x: 264, startPoint y: 143, endPoint x: 160, endPoint y: 147, distance: 103.7
click at [160, 148] on div "Додати в статичний розклад Повторити цей урок МК Метелик ( 30 хв. ) Творчі МК З…" at bounding box center [356, 230] width 720 height 377
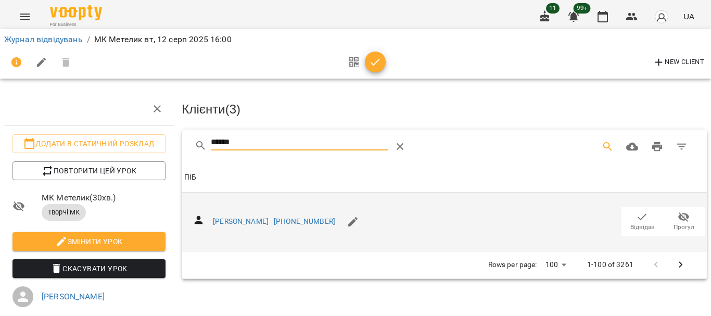
click at [636, 218] on icon "button" at bounding box center [642, 217] width 12 height 12
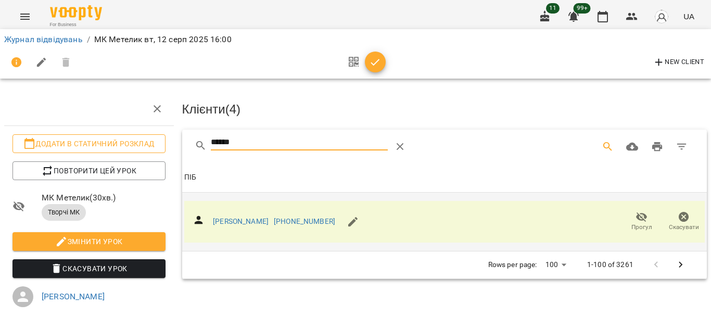
drag, startPoint x: 136, startPoint y: 149, endPoint x: 116, endPoint y: 147, distance: 20.4
click at [118, 149] on div "Додати в статичний розклад Повторити цей урок МК Метелик ( 30 хв. ) Творчі МК З…" at bounding box center [356, 230] width 720 height 377
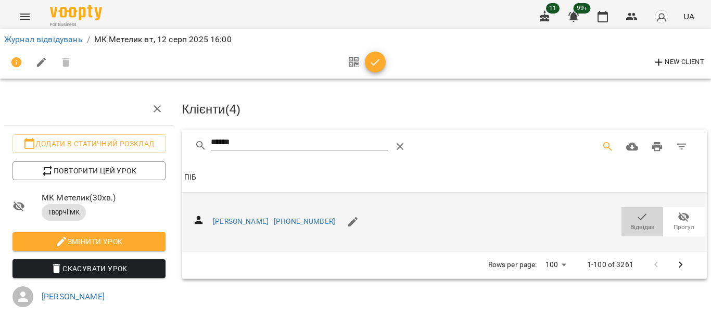
click at [636, 220] on icon "button" at bounding box center [642, 217] width 12 height 12
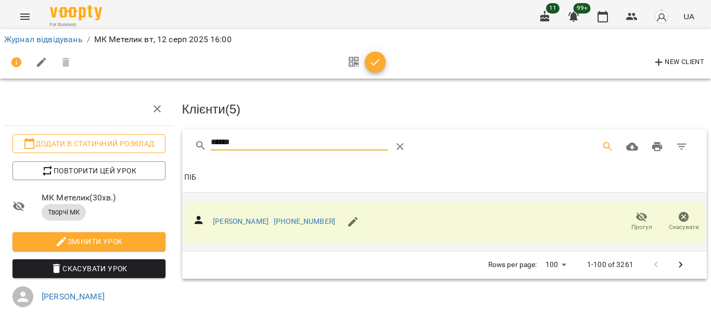
drag, startPoint x: 271, startPoint y: 144, endPoint x: 162, endPoint y: 145, distance: 108.8
click at [162, 145] on div "Додати в статичний розклад Повторити цей урок МК Метелик ( 30 хв. ) Творчі МК З…" at bounding box center [356, 230] width 720 height 377
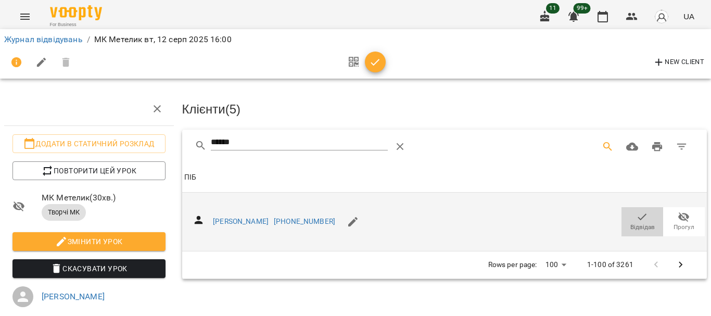
click at [636, 214] on icon "button" at bounding box center [642, 217] width 12 height 12
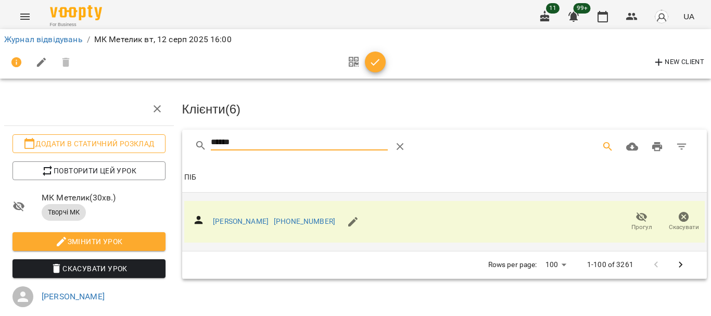
drag, startPoint x: 239, startPoint y: 135, endPoint x: 154, endPoint y: 136, distance: 84.4
click at [154, 136] on div "Додати в статичний розклад Повторити цей урок МК Метелик ( 30 хв. ) Творчі МК З…" at bounding box center [356, 230] width 720 height 377
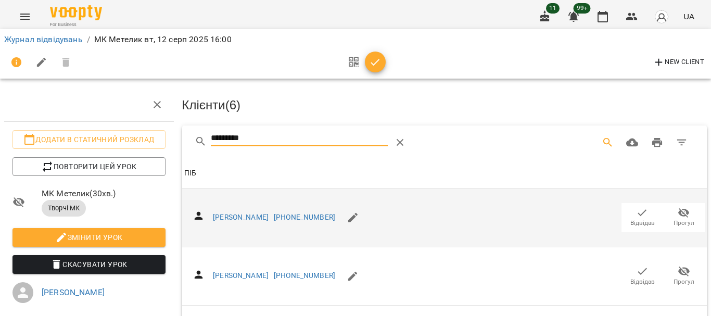
scroll to position [52, 0]
click at [636, 207] on icon "button" at bounding box center [642, 213] width 12 height 12
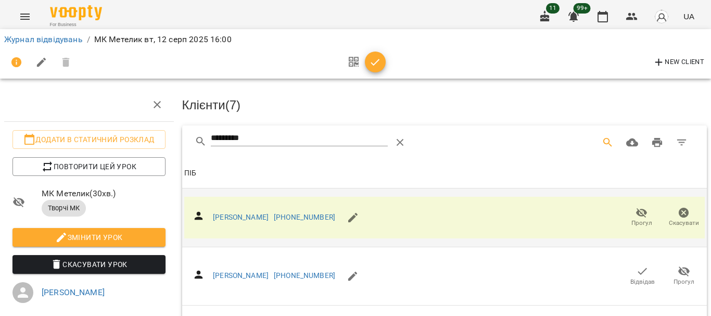
scroll to position [0, 0]
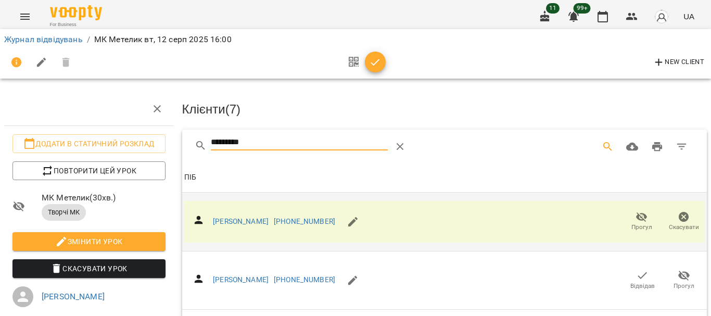
click at [285, 145] on input "*********" at bounding box center [299, 142] width 177 height 17
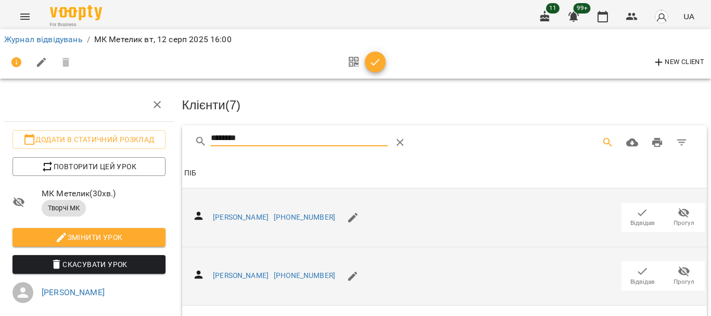
scroll to position [156, 0]
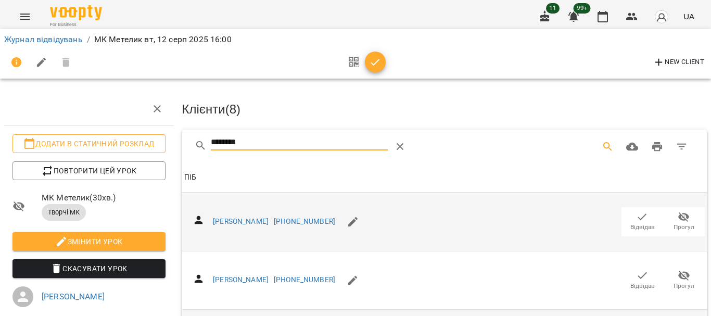
drag, startPoint x: 263, startPoint y: 143, endPoint x: 114, endPoint y: 146, distance: 149.0
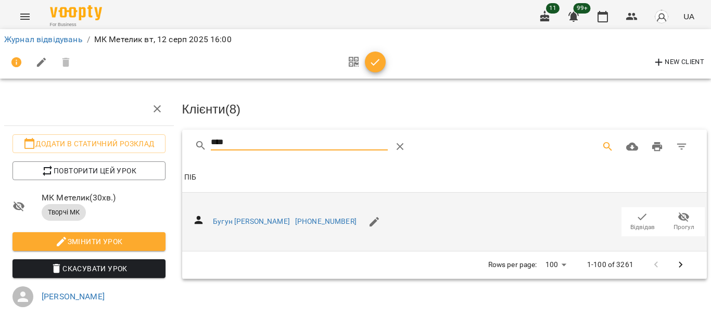
click at [638, 216] on icon "button" at bounding box center [642, 217] width 9 height 7
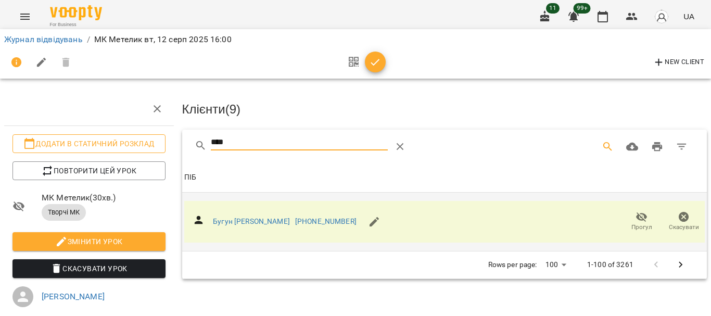
drag, startPoint x: 281, startPoint y: 145, endPoint x: 107, endPoint y: 147, distance: 174.5
click at [107, 147] on div "Додати в статичний розклад Повторити цей урок МК Метелик ( 30 хв. ) Творчі МК З…" at bounding box center [356, 230] width 720 height 377
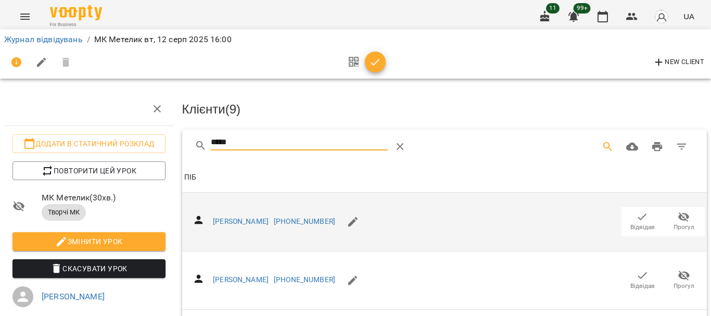
type input "*****"
click at [373, 59] on icon "button" at bounding box center [375, 62] width 12 height 12
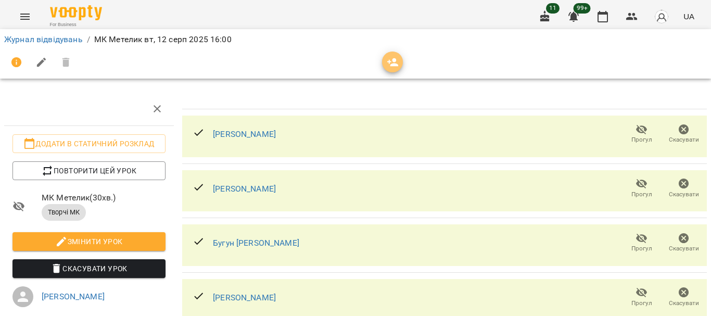
click at [399, 65] on span "button" at bounding box center [392, 62] width 21 height 12
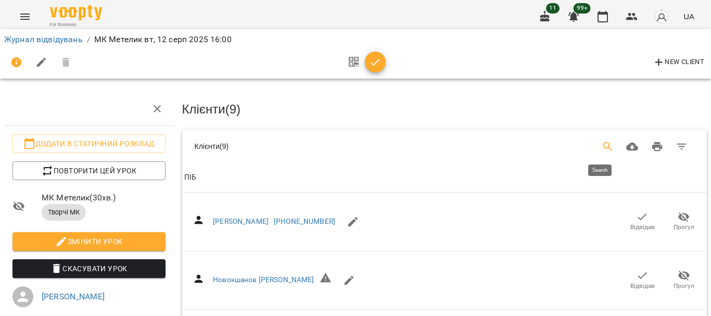
click at [602, 143] on icon "Search" at bounding box center [608, 147] width 12 height 12
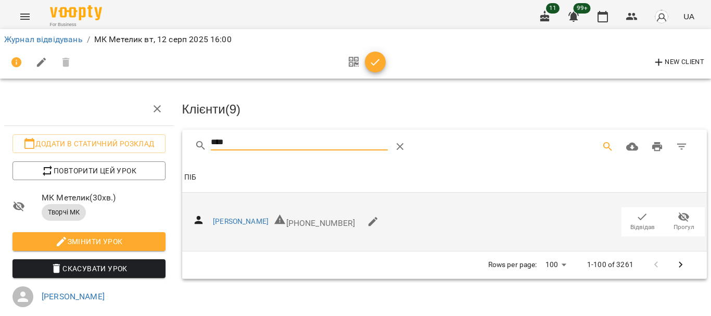
type input "****"
click at [639, 224] on span "Відвідав" at bounding box center [643, 227] width 24 height 9
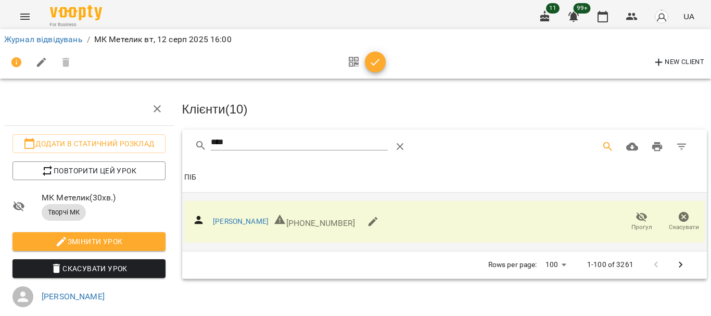
click at [382, 68] on span "button" at bounding box center [375, 62] width 21 height 12
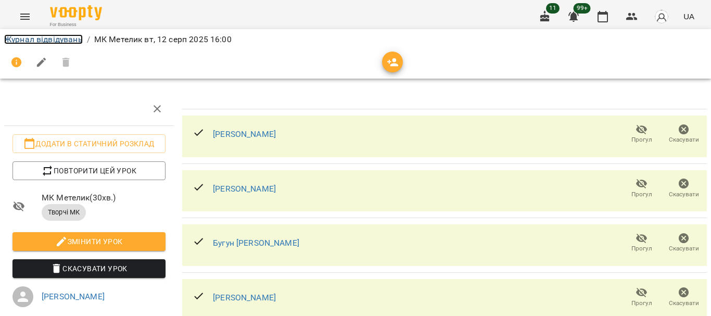
click at [33, 39] on link "Журнал відвідувань" at bounding box center [43, 39] width 79 height 10
